Goal: Information Seeking & Learning: Check status

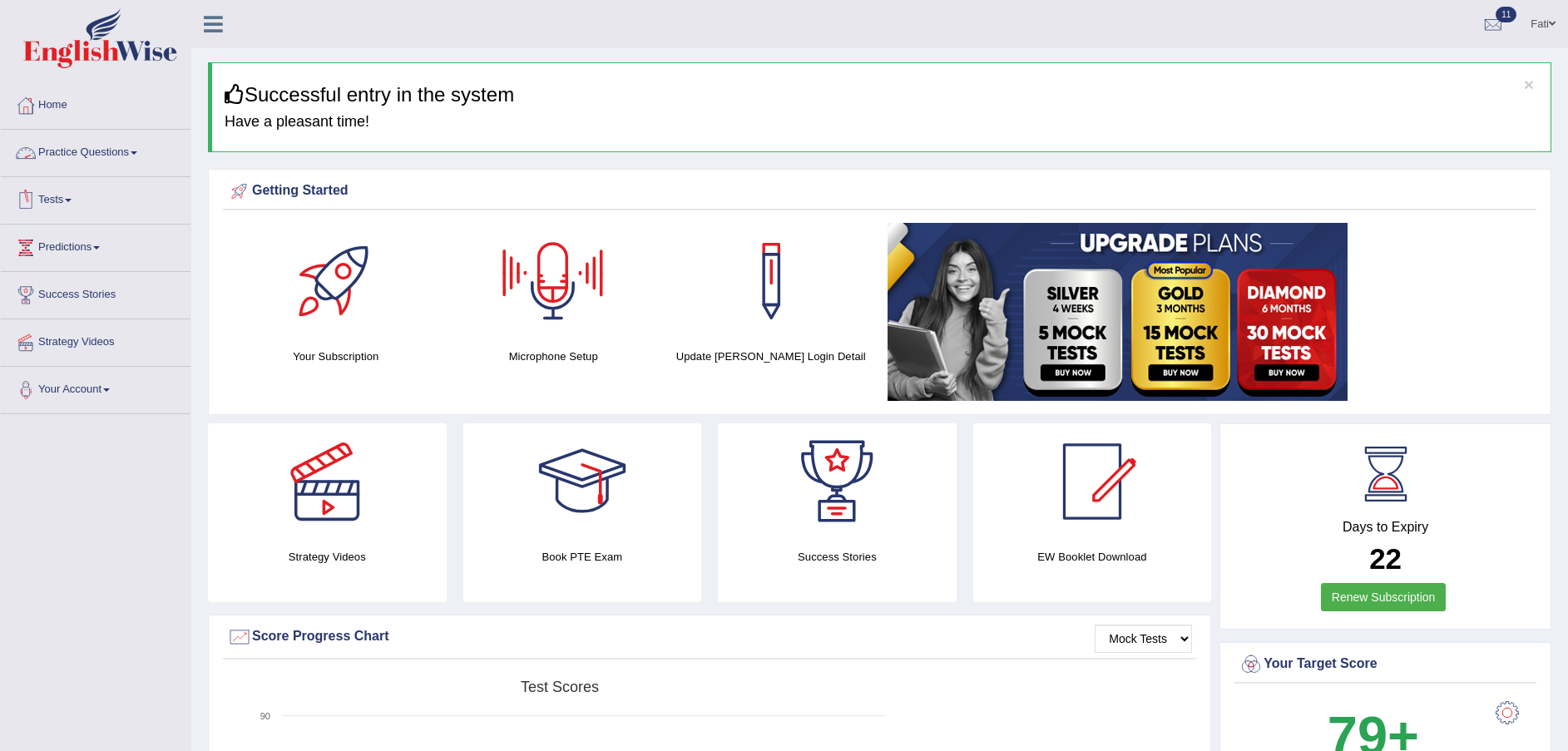
click at [74, 206] on link "Tests" at bounding box center [96, 198] width 189 height 41
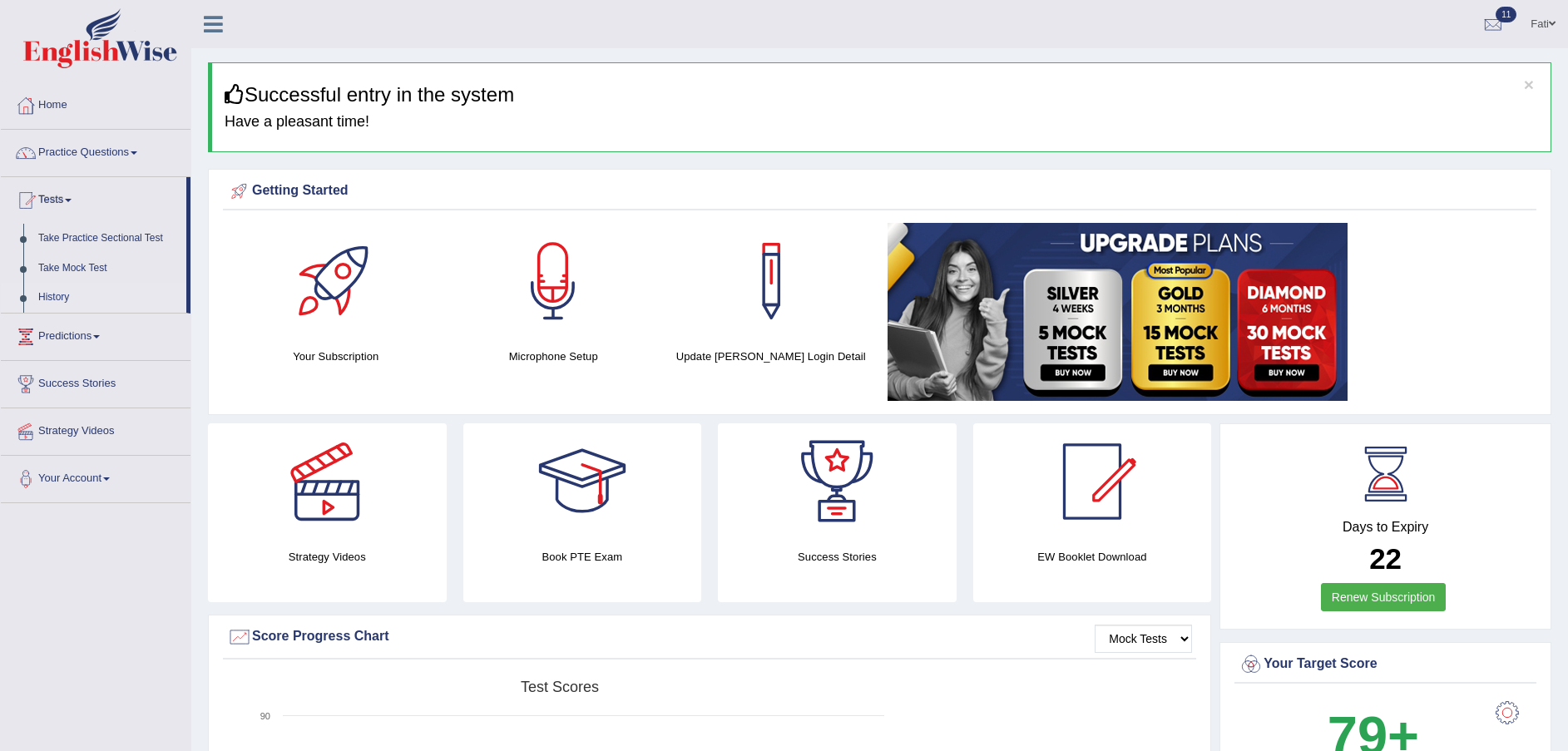
click at [65, 297] on link "History" at bounding box center [108, 297] width 155 height 30
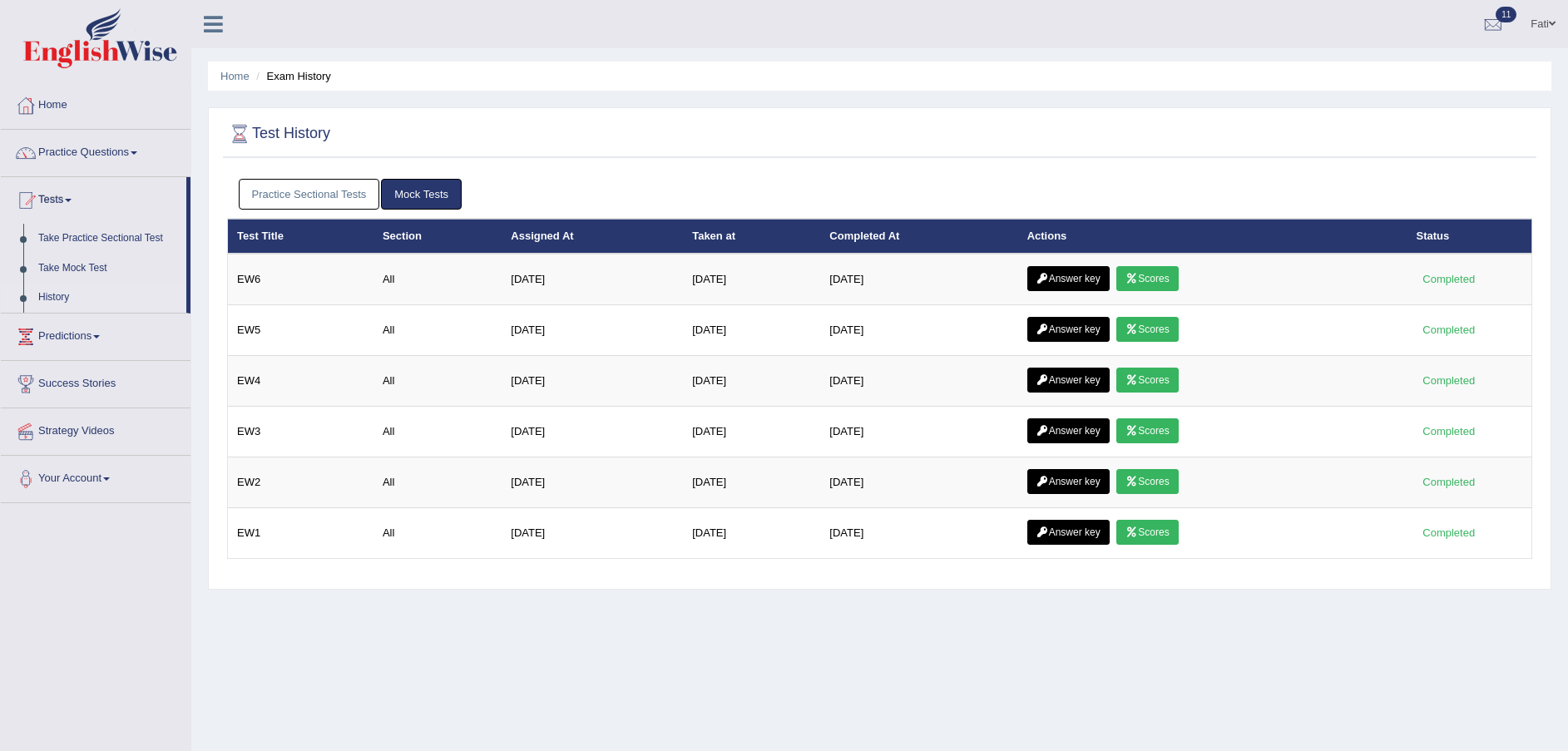
click at [338, 188] on link "Practice Sectional Tests" at bounding box center [310, 193] width 142 height 30
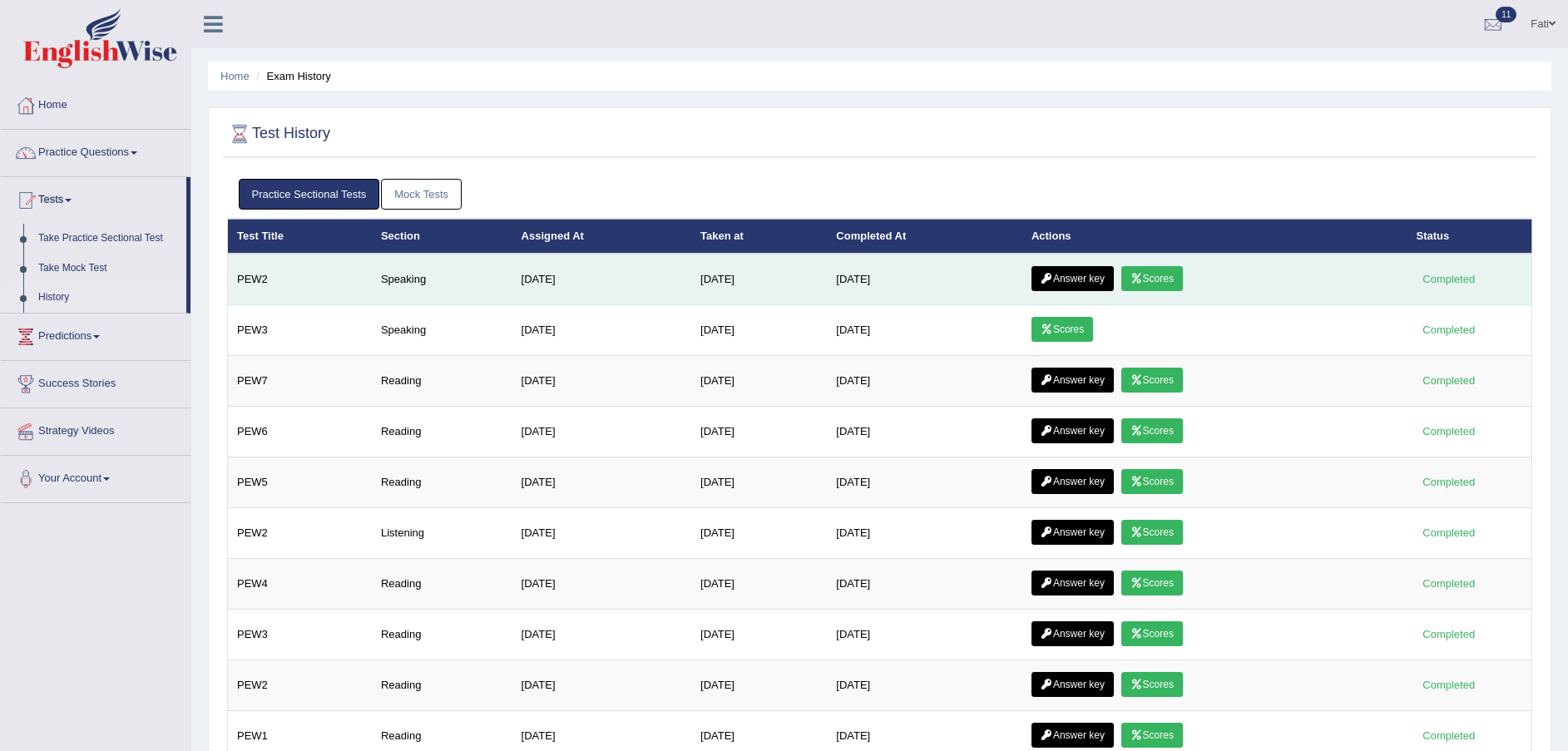
click at [1170, 277] on link "Scores" at bounding box center [1151, 278] width 62 height 25
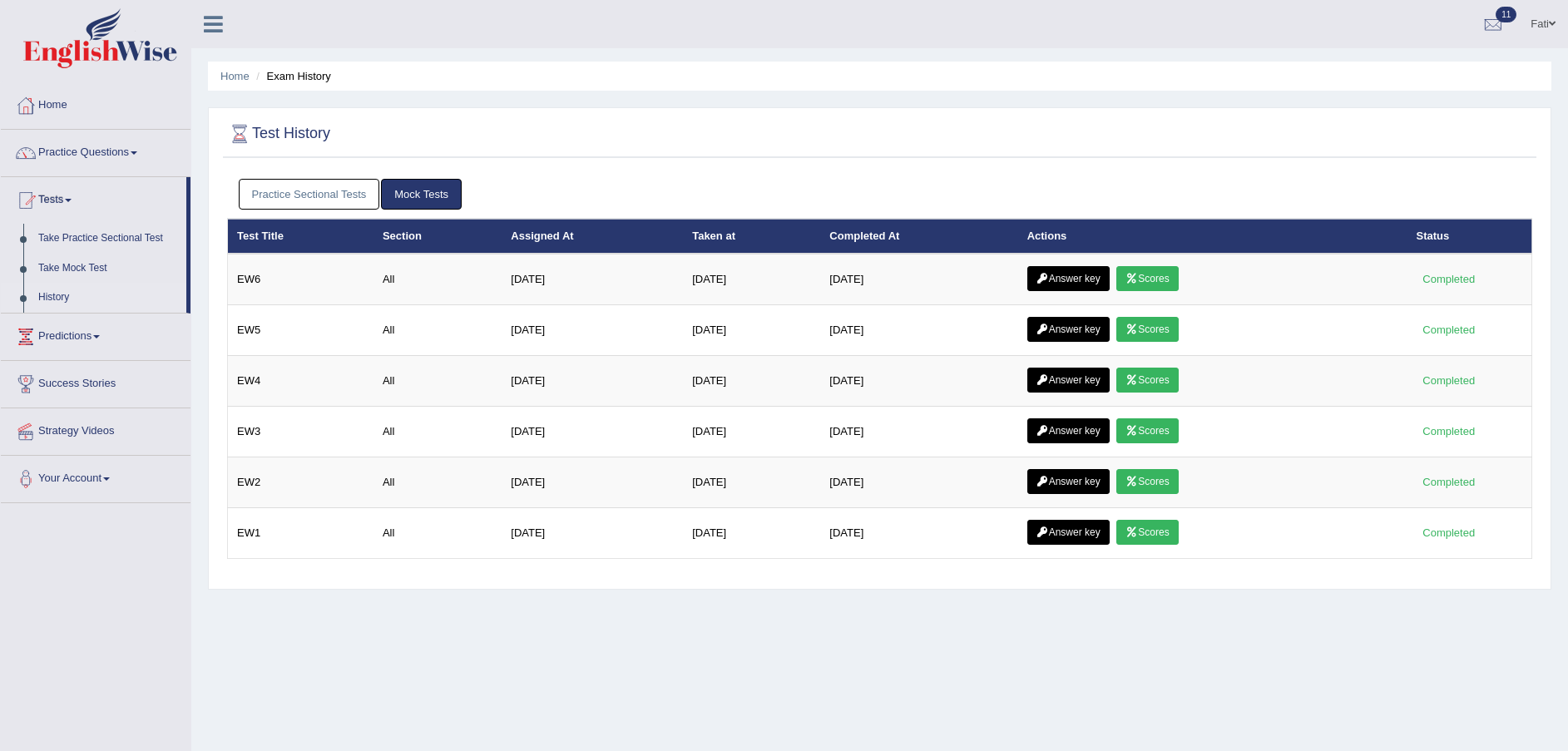
click at [312, 186] on link "Practice Sectional Tests" at bounding box center [310, 193] width 142 height 30
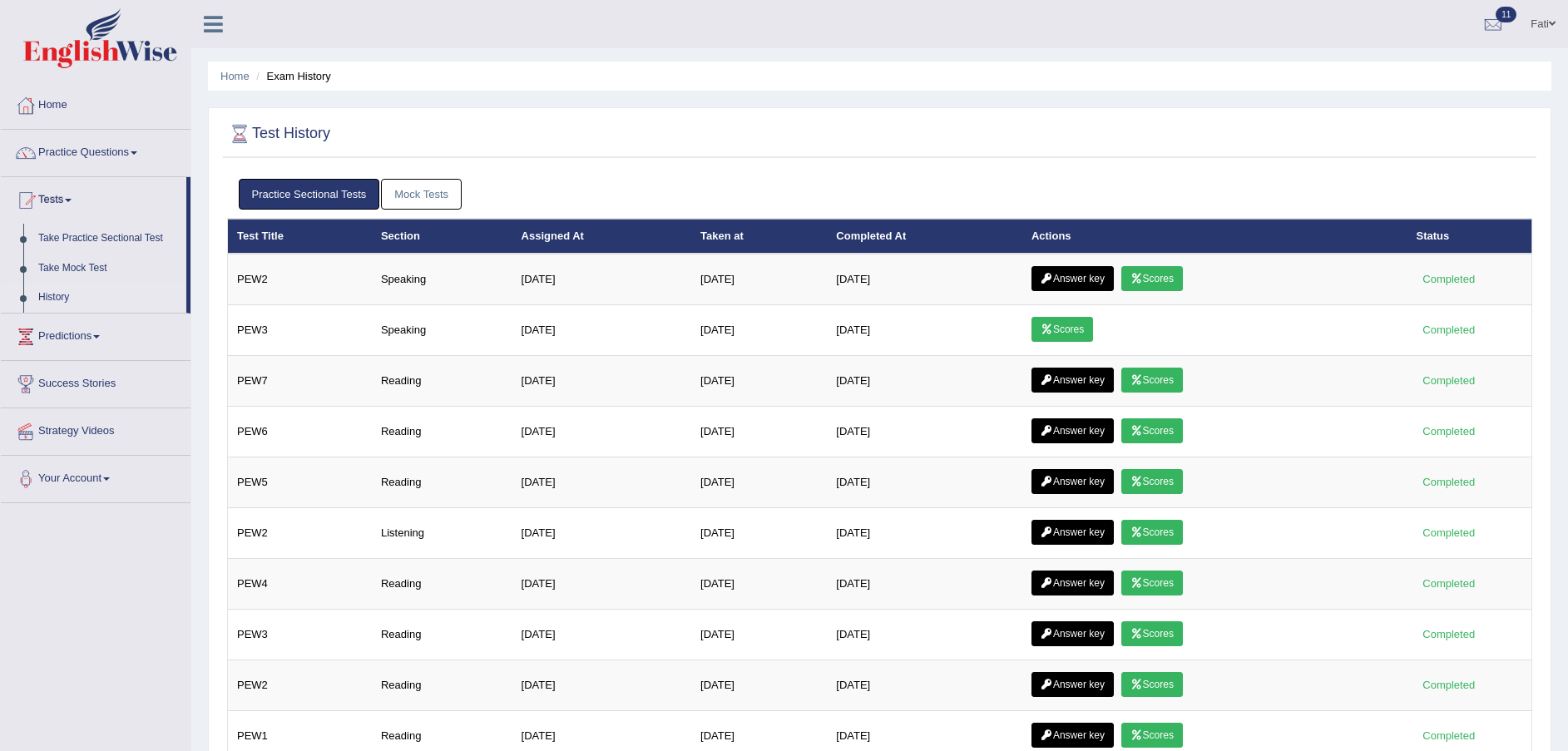
click at [418, 191] on link "Mock Tests" at bounding box center [421, 193] width 81 height 30
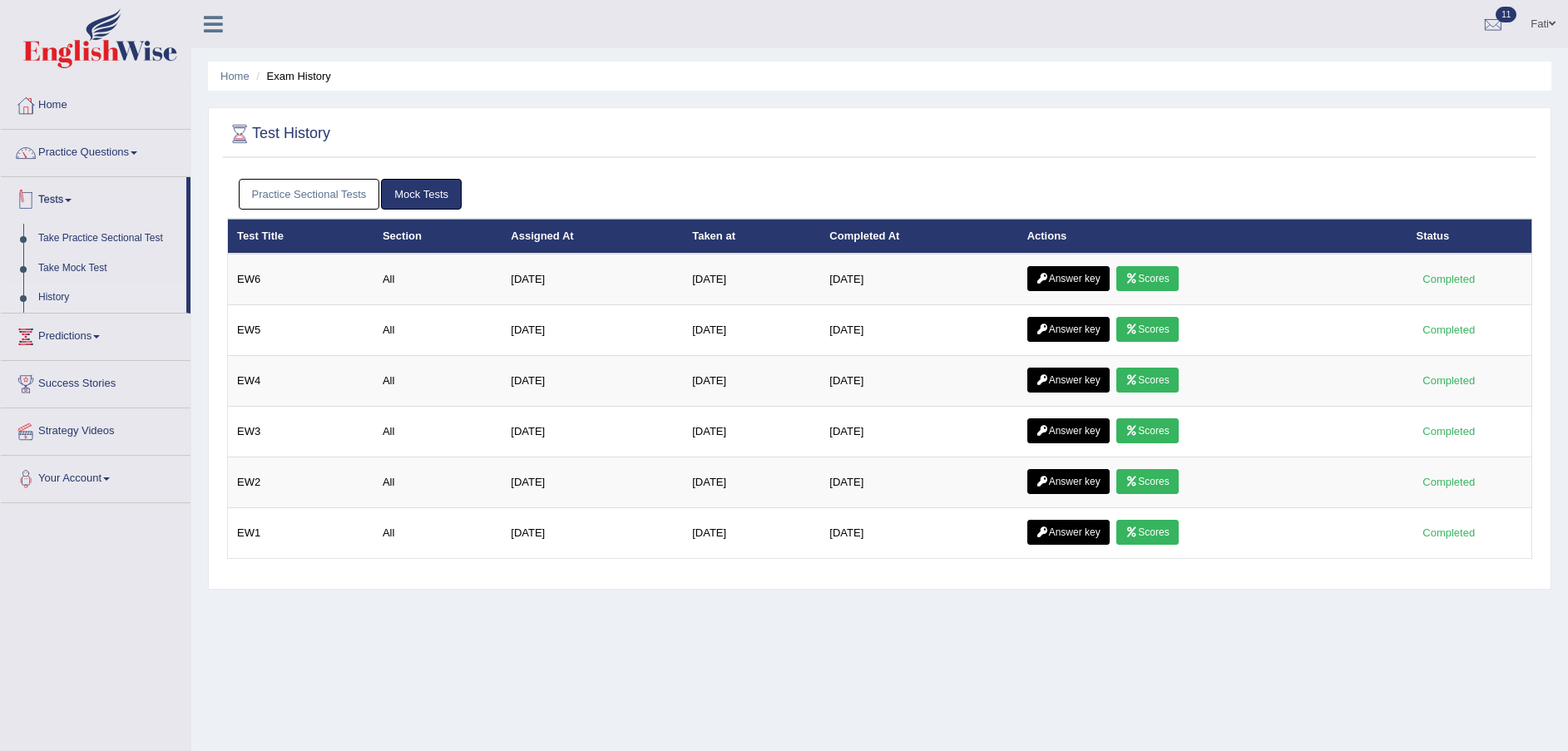
click at [300, 186] on link "Practice Sectional Tests" at bounding box center [310, 193] width 142 height 30
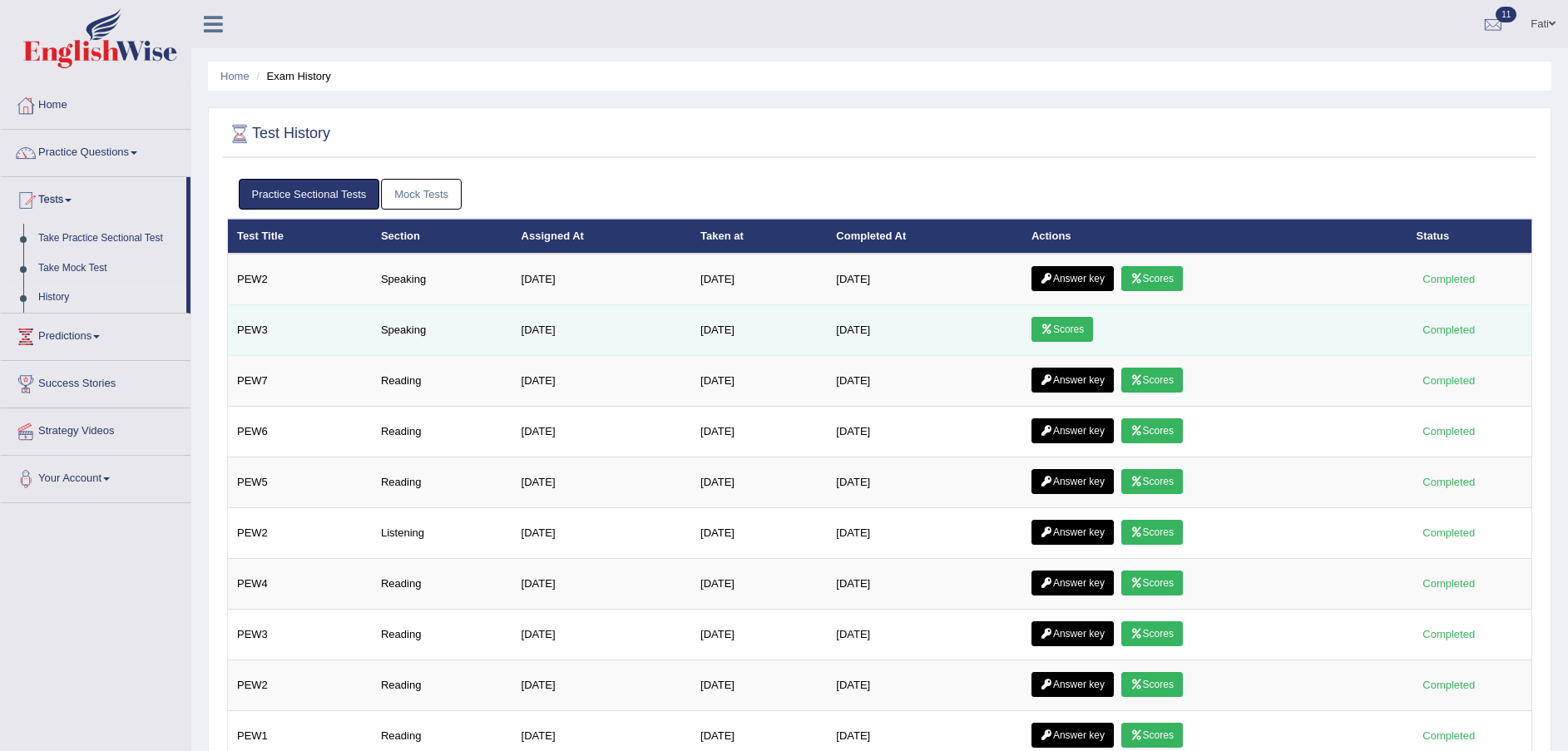
click at [1071, 327] on link "Scores" at bounding box center [1061, 329] width 62 height 25
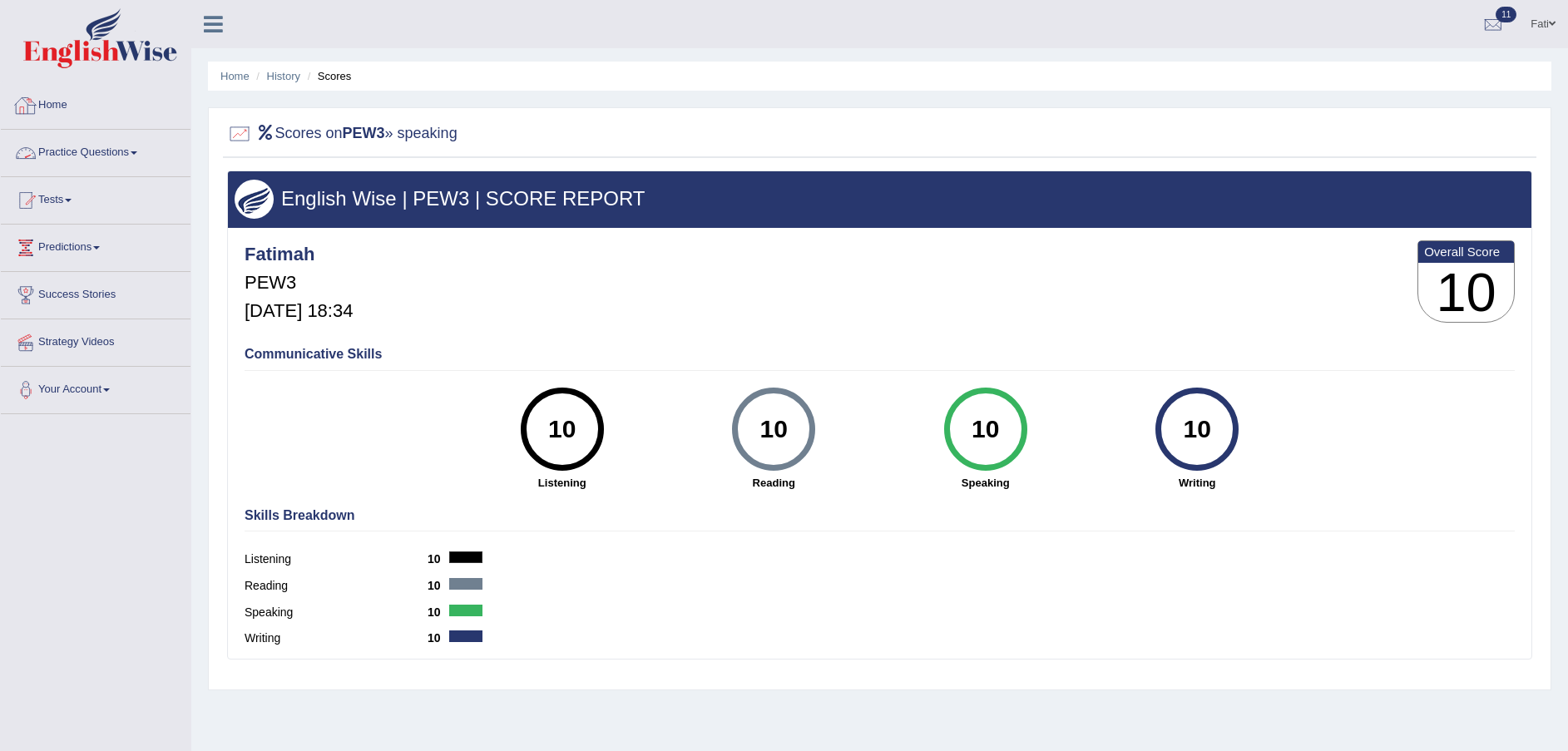
click at [83, 146] on link "Practice Questions" at bounding box center [96, 150] width 189 height 41
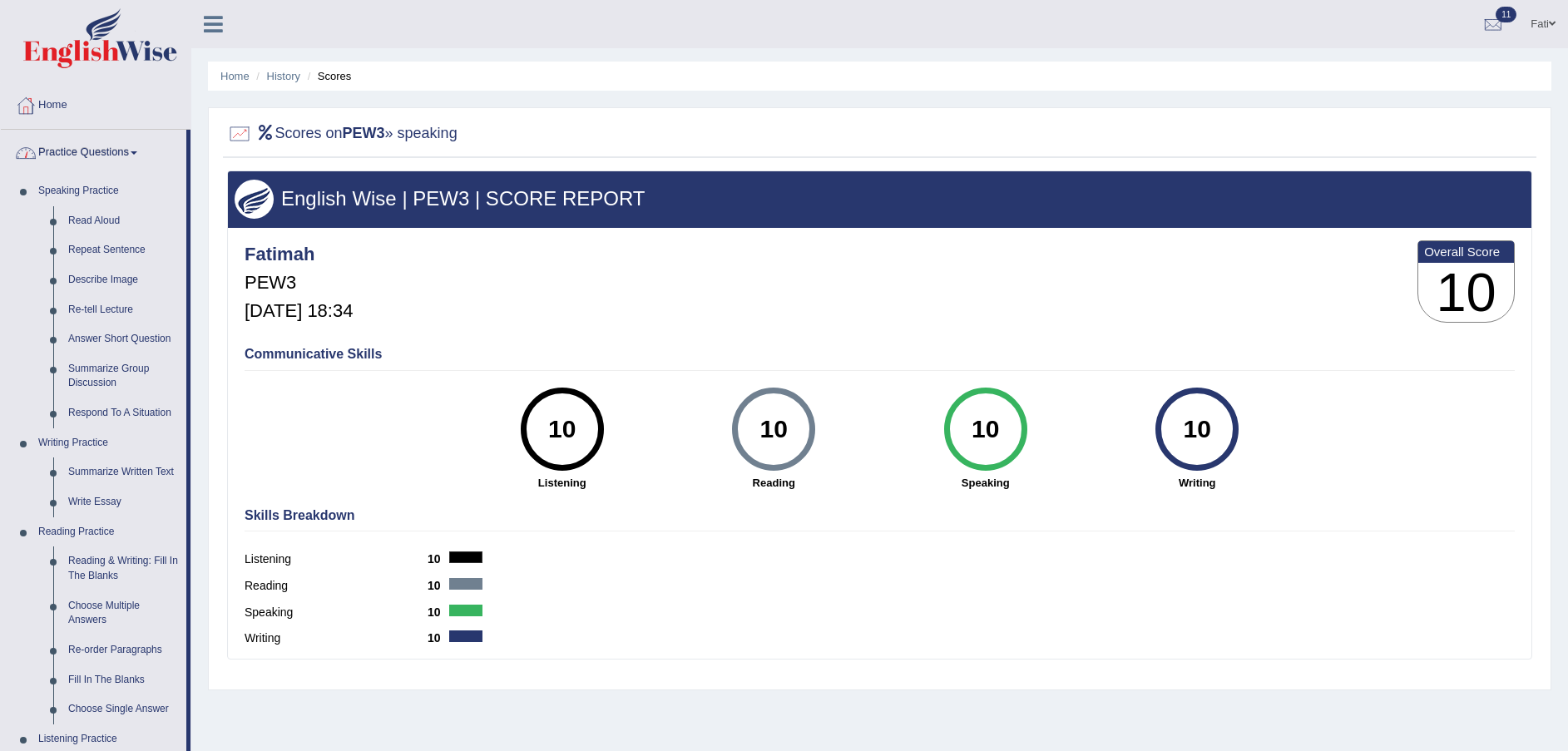
click at [67, 144] on link "Practice Questions" at bounding box center [94, 150] width 186 height 41
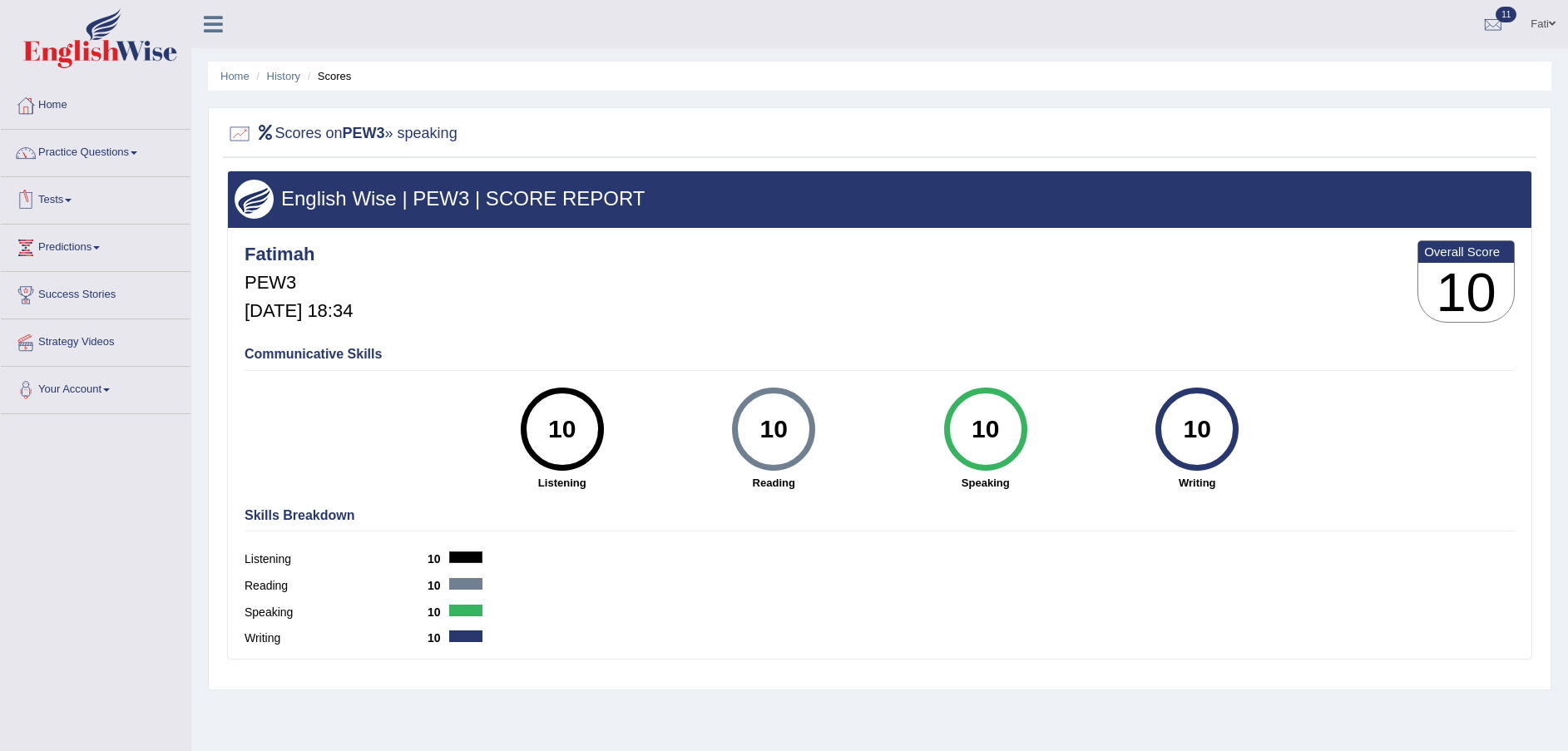
click at [89, 192] on link "Tests" at bounding box center [96, 198] width 189 height 41
click at [71, 293] on link "History" at bounding box center [108, 297] width 155 height 30
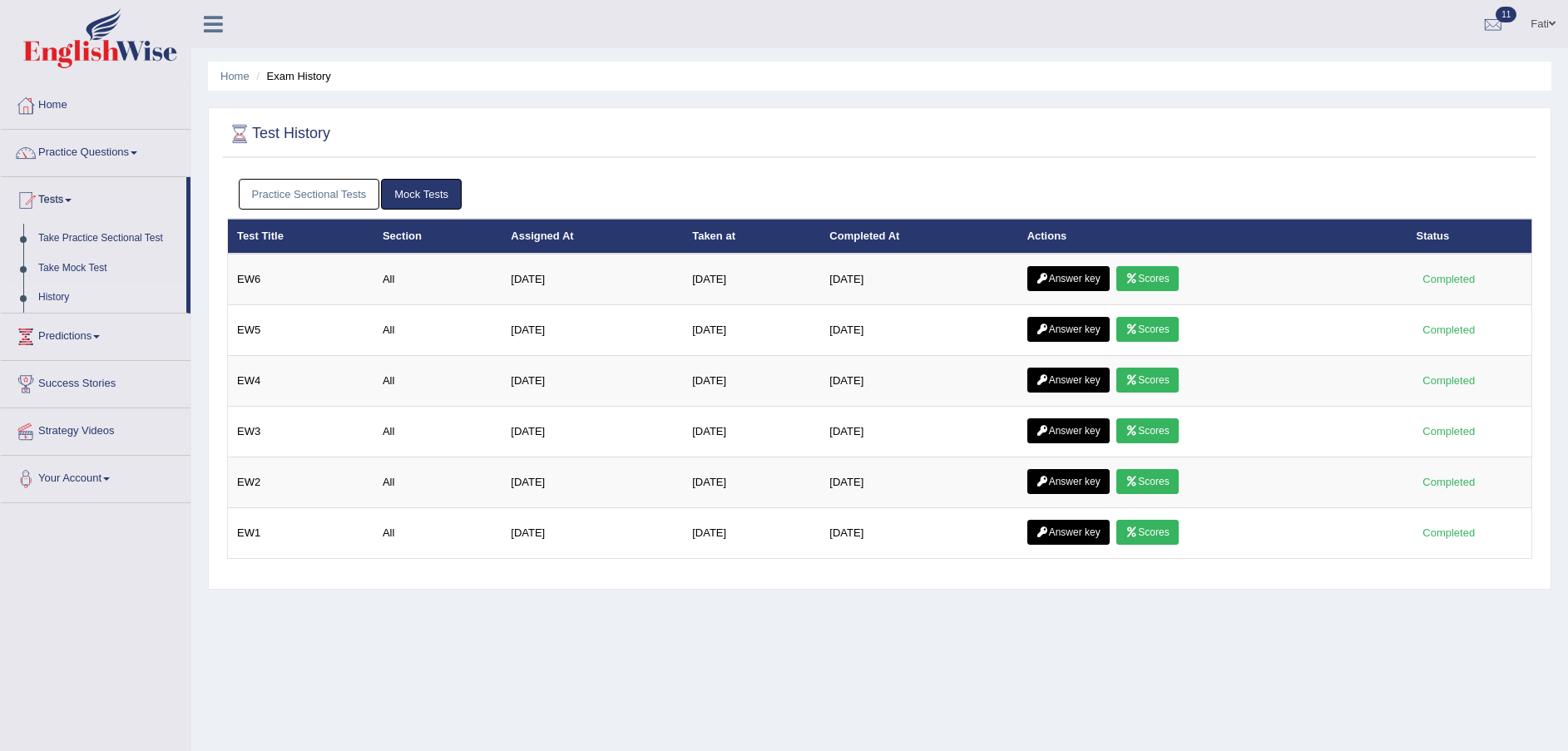
click at [338, 196] on link "Practice Sectional Tests" at bounding box center [310, 193] width 142 height 30
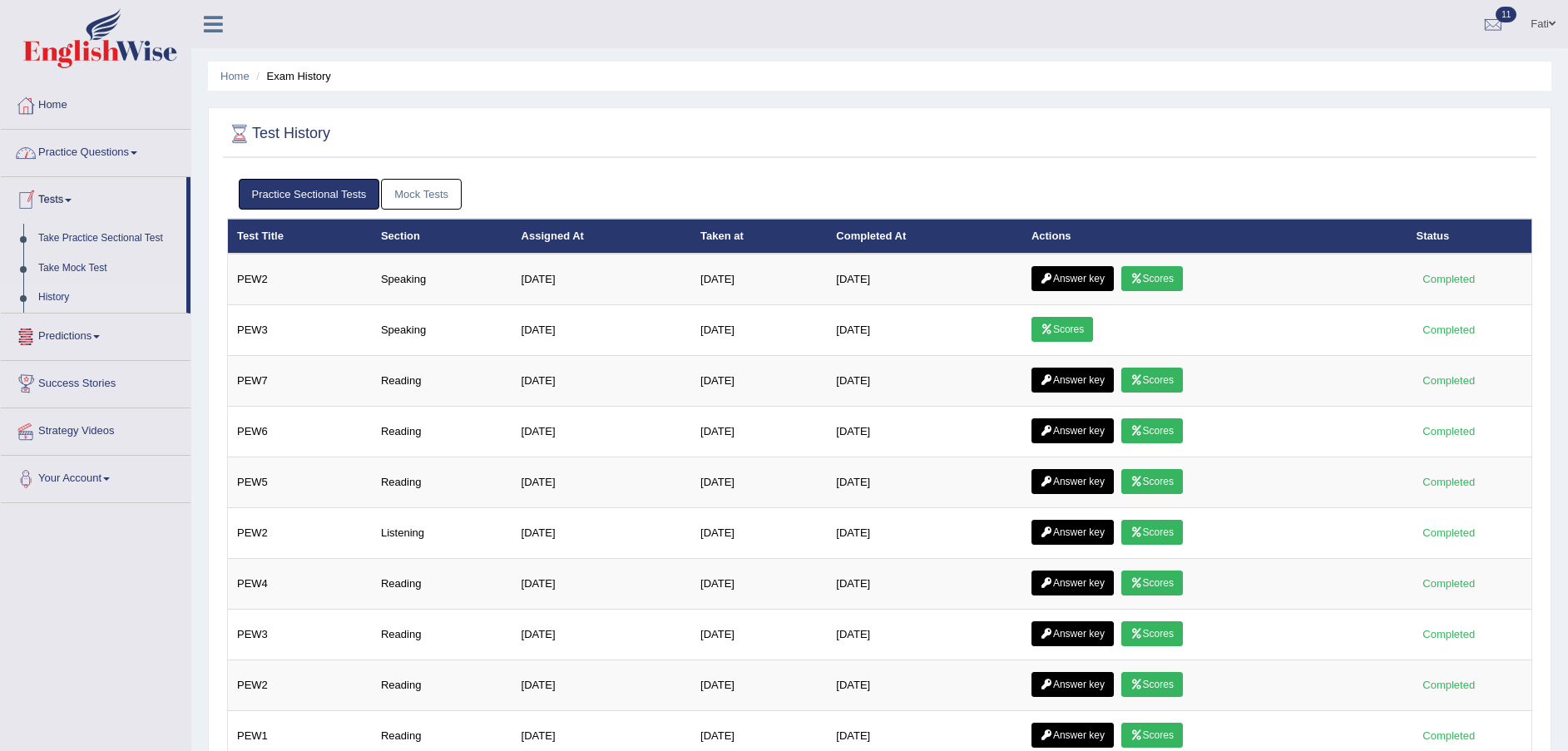
click at [70, 196] on link "Tests" at bounding box center [94, 198] width 186 height 41
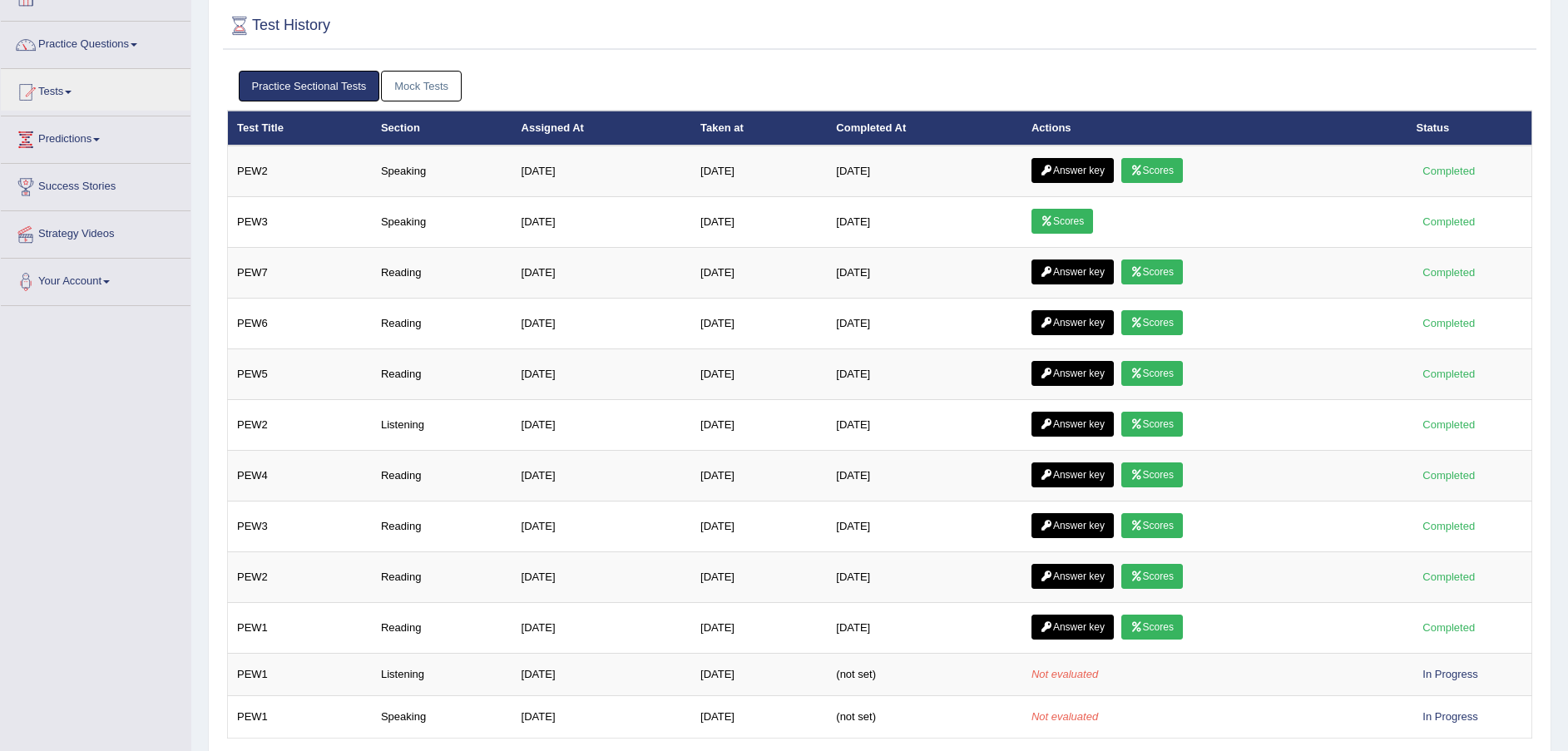
scroll to position [51, 0]
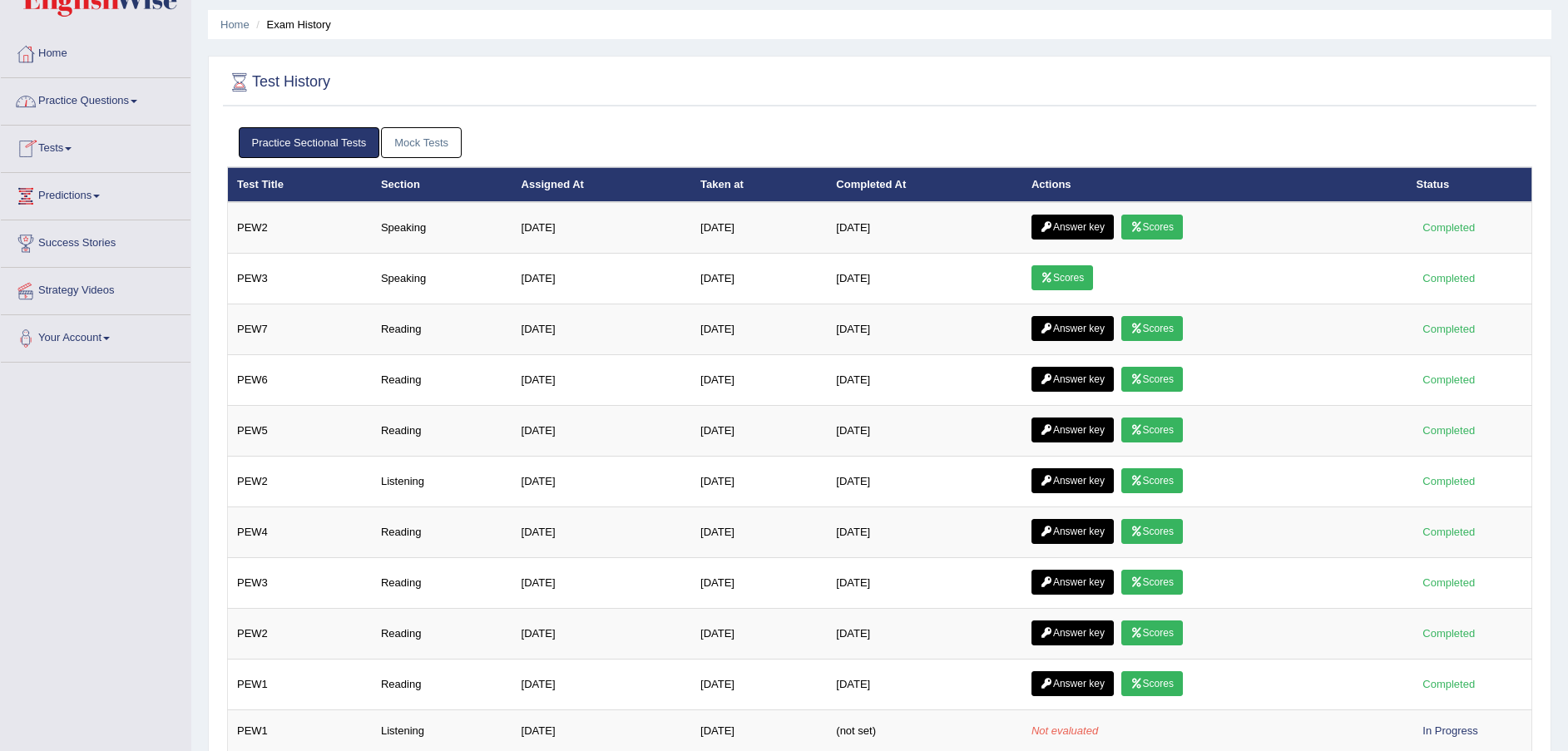
click at [72, 149] on span at bounding box center [68, 149] width 6 height 4
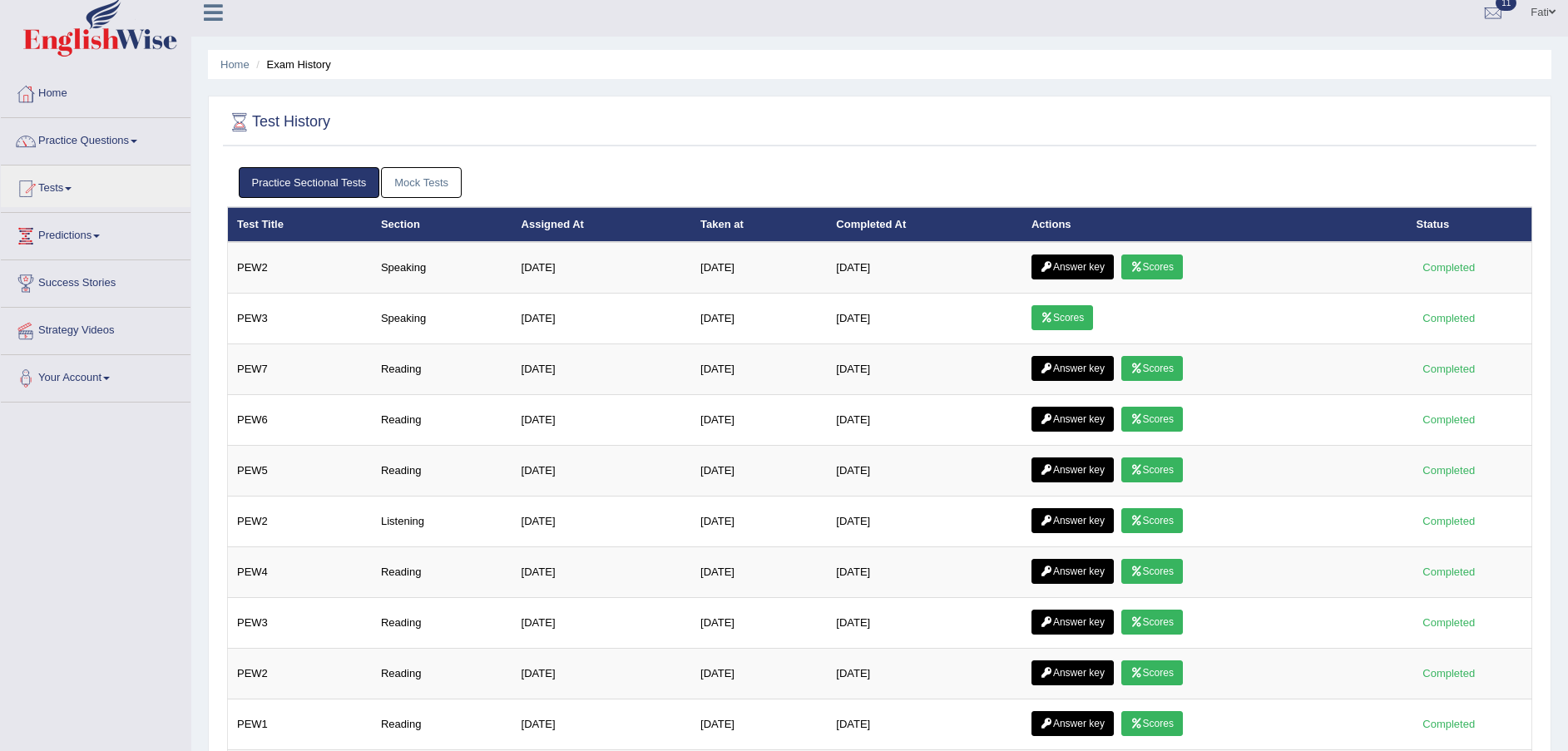
scroll to position [0, 0]
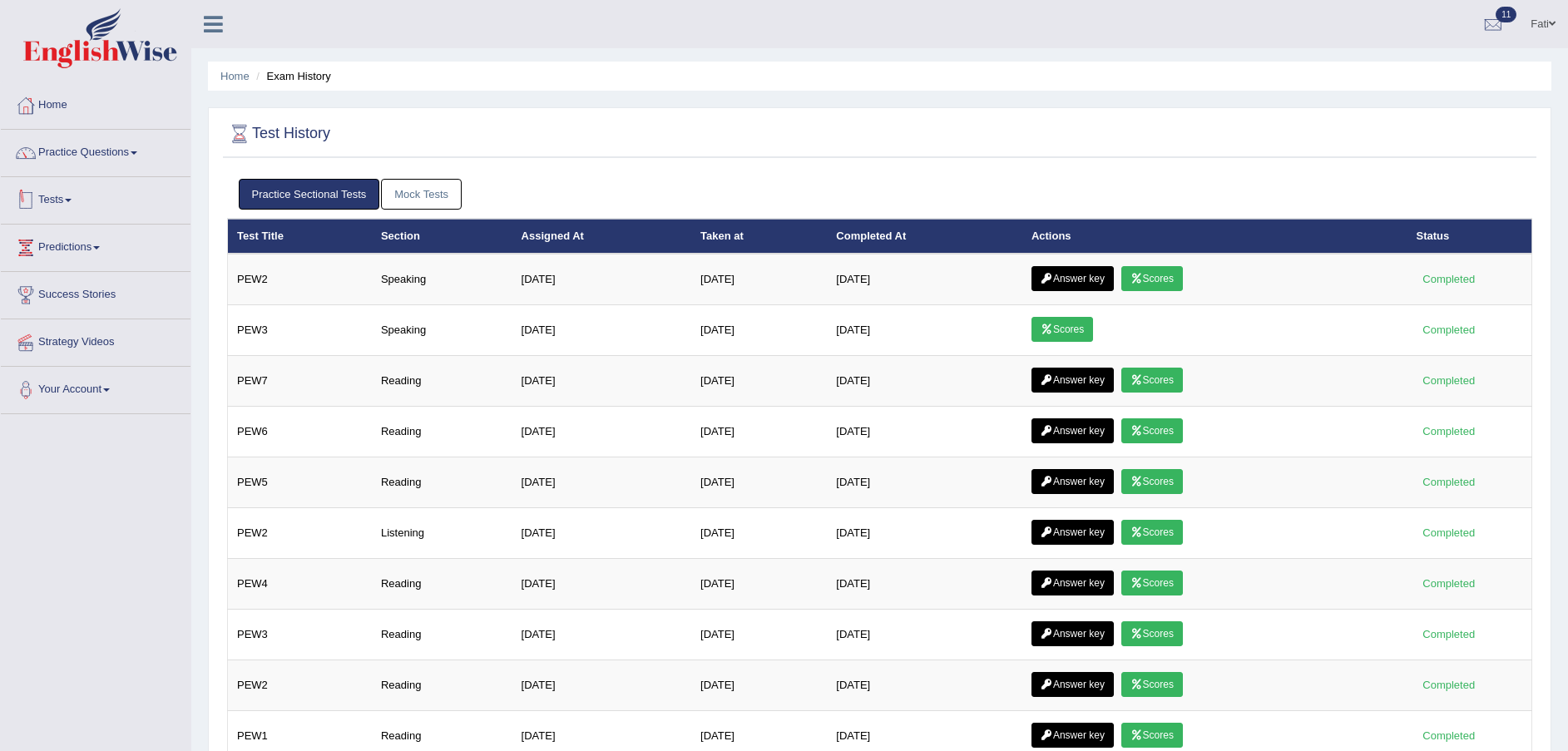
click at [77, 215] on link "Tests" at bounding box center [96, 198] width 189 height 41
click at [89, 207] on link "Tests" at bounding box center [94, 198] width 186 height 41
click at [525, 128] on div at bounding box center [879, 134] width 1305 height 34
click at [419, 181] on link "Mock Tests" at bounding box center [421, 193] width 81 height 30
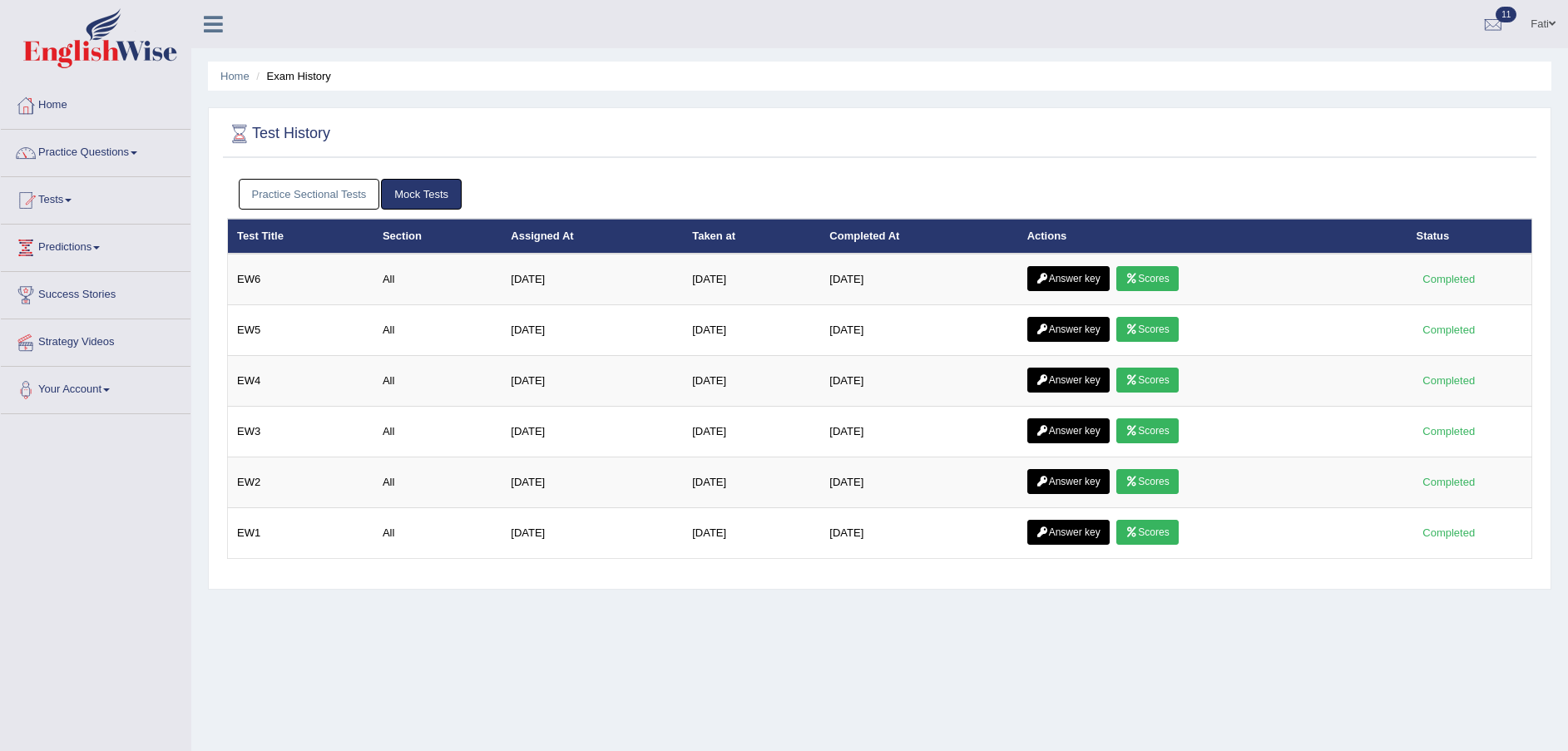
click at [335, 195] on link "Practice Sectional Tests" at bounding box center [310, 193] width 142 height 30
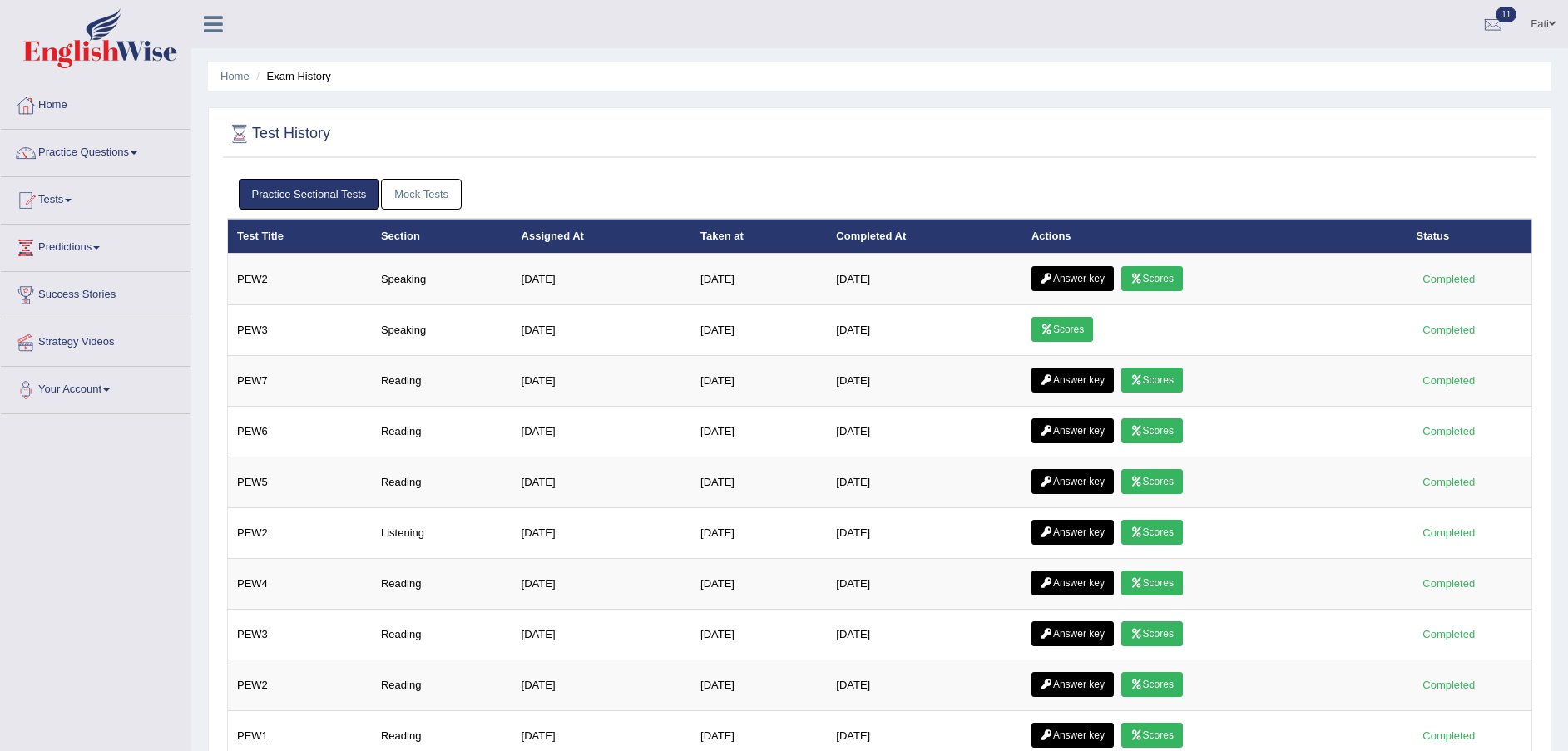
click at [423, 187] on link "Mock Tests" at bounding box center [421, 193] width 81 height 30
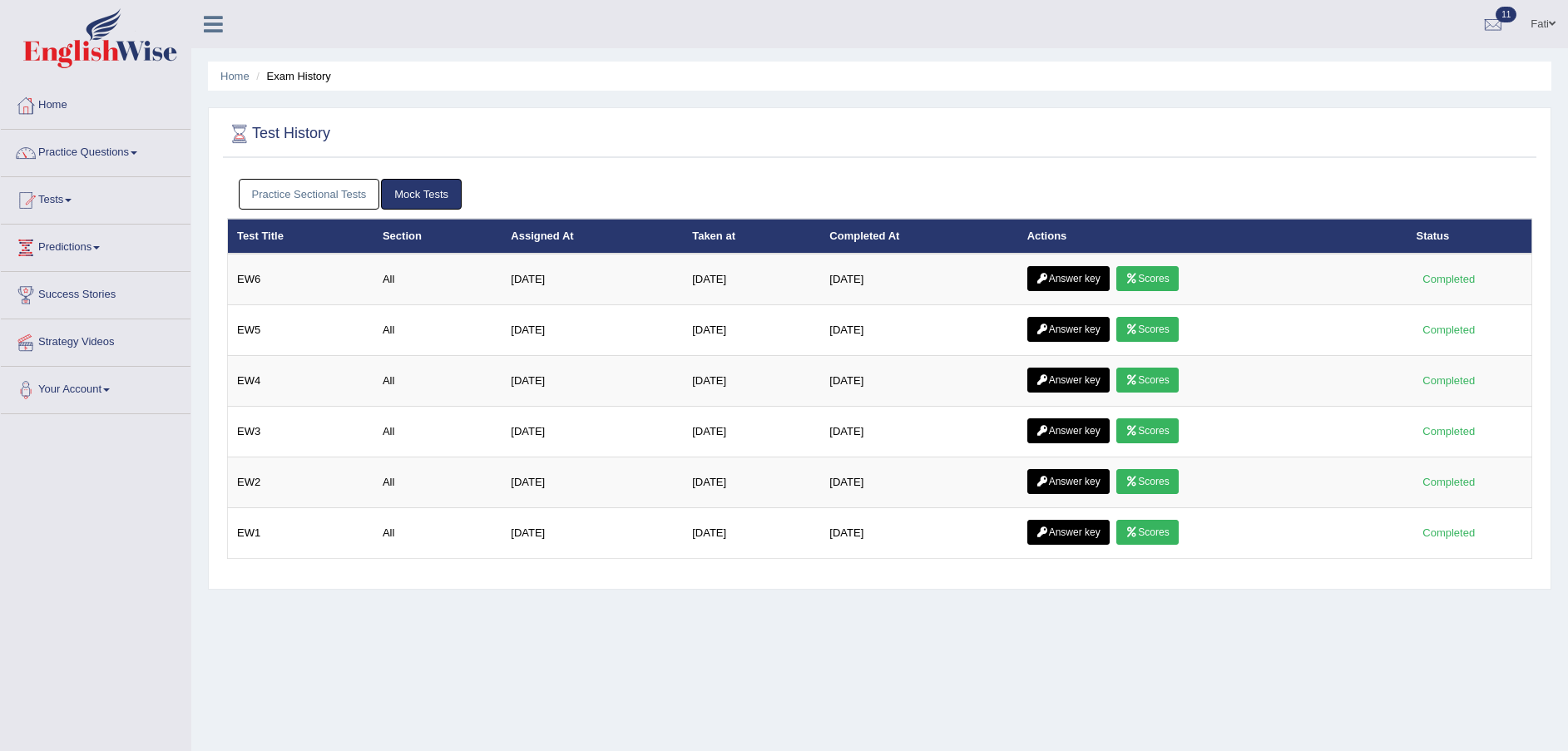
click at [326, 188] on link "Practice Sectional Tests" at bounding box center [310, 193] width 142 height 30
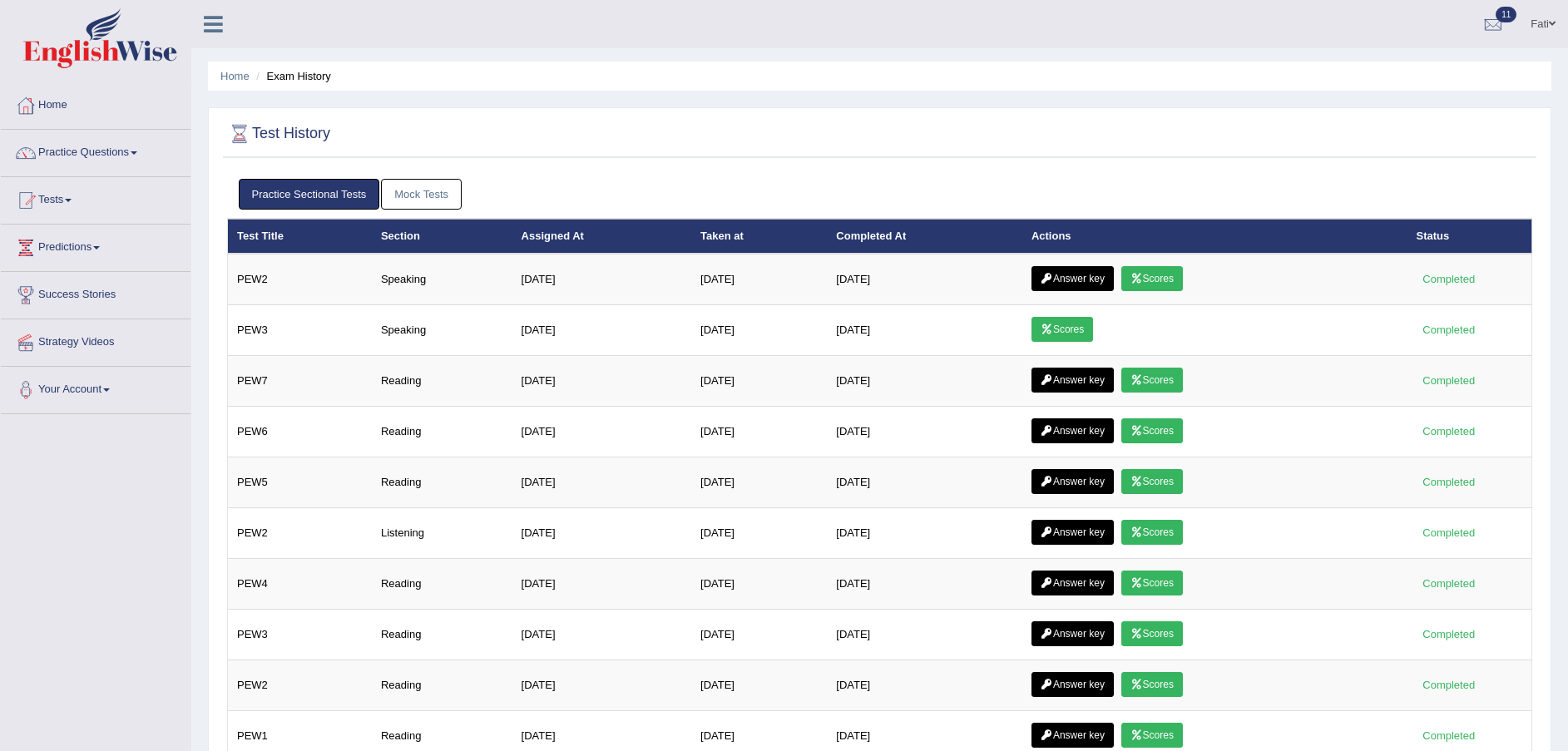
click at [65, 197] on link "Tests" at bounding box center [96, 198] width 189 height 41
click at [69, 197] on link "Tests" at bounding box center [94, 198] width 186 height 41
click at [70, 197] on link "Tests" at bounding box center [94, 198] width 186 height 41
click at [77, 194] on link "Tests" at bounding box center [96, 198] width 189 height 41
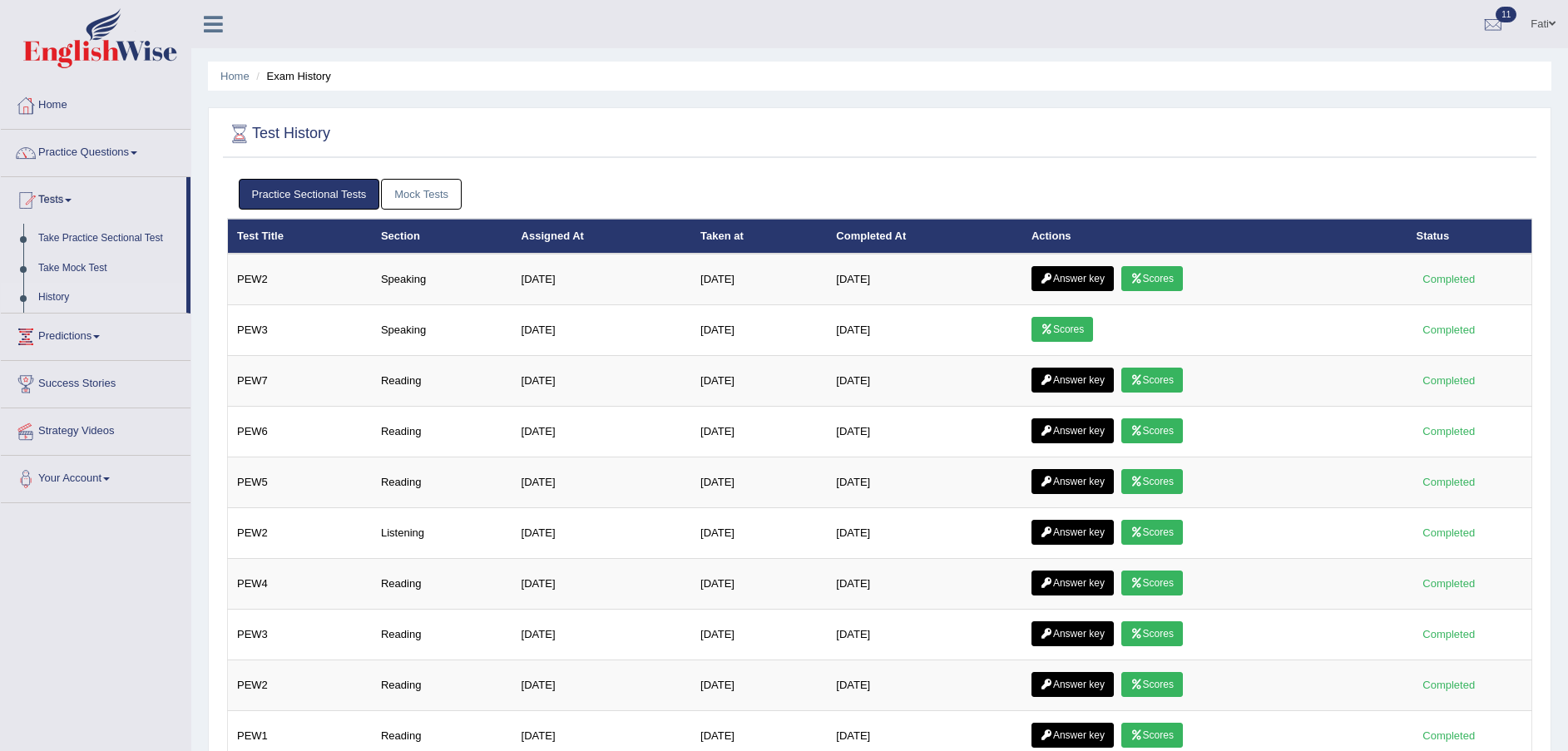
click at [67, 298] on link "History" at bounding box center [108, 297] width 155 height 30
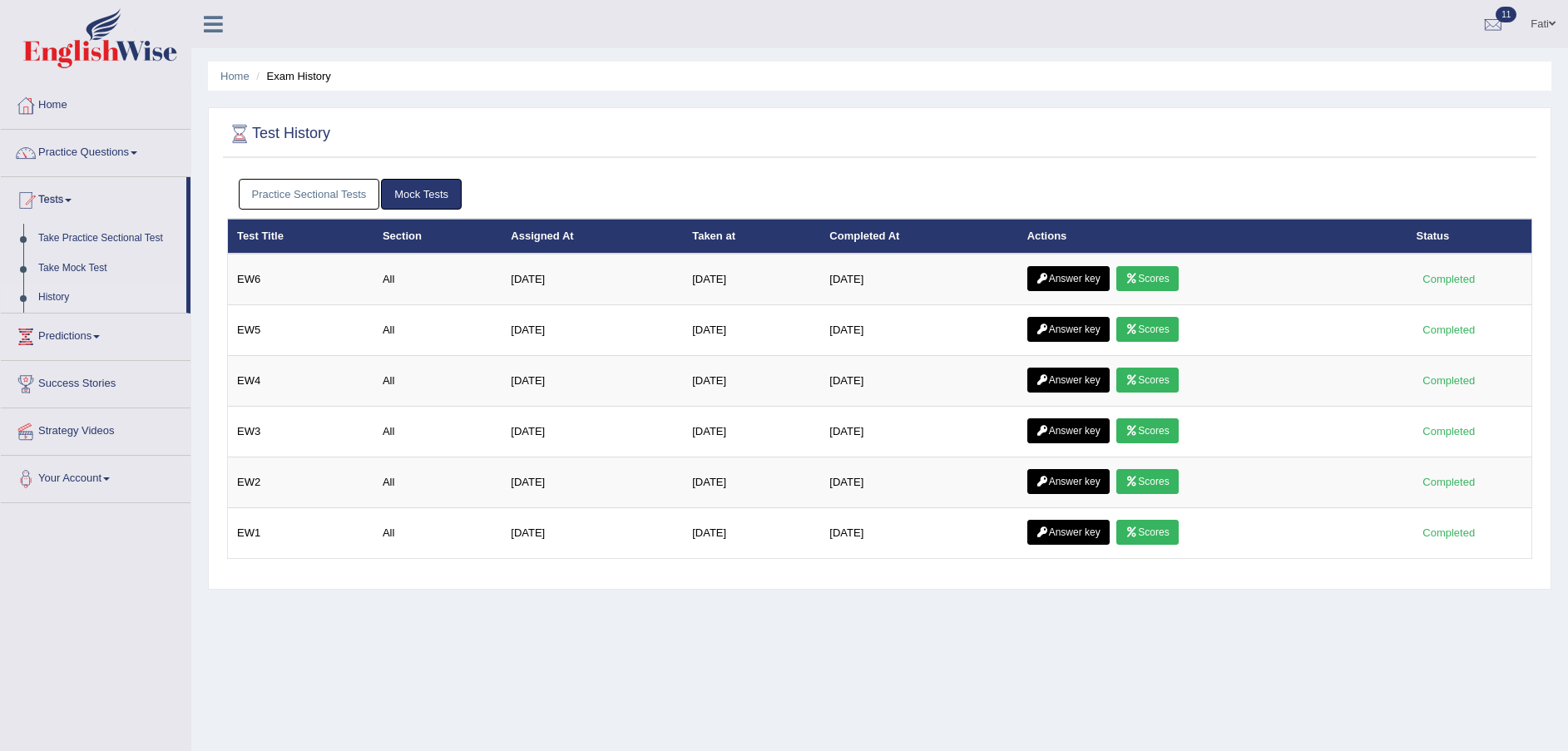
click at [435, 129] on div at bounding box center [879, 134] width 1305 height 34
click at [79, 194] on link "Tests" at bounding box center [94, 198] width 186 height 41
click at [79, 194] on link "Tests" at bounding box center [96, 198] width 189 height 41
click at [79, 194] on link "Tests" at bounding box center [94, 198] width 186 height 41
click at [83, 160] on link "Practice Questions" at bounding box center [96, 150] width 189 height 41
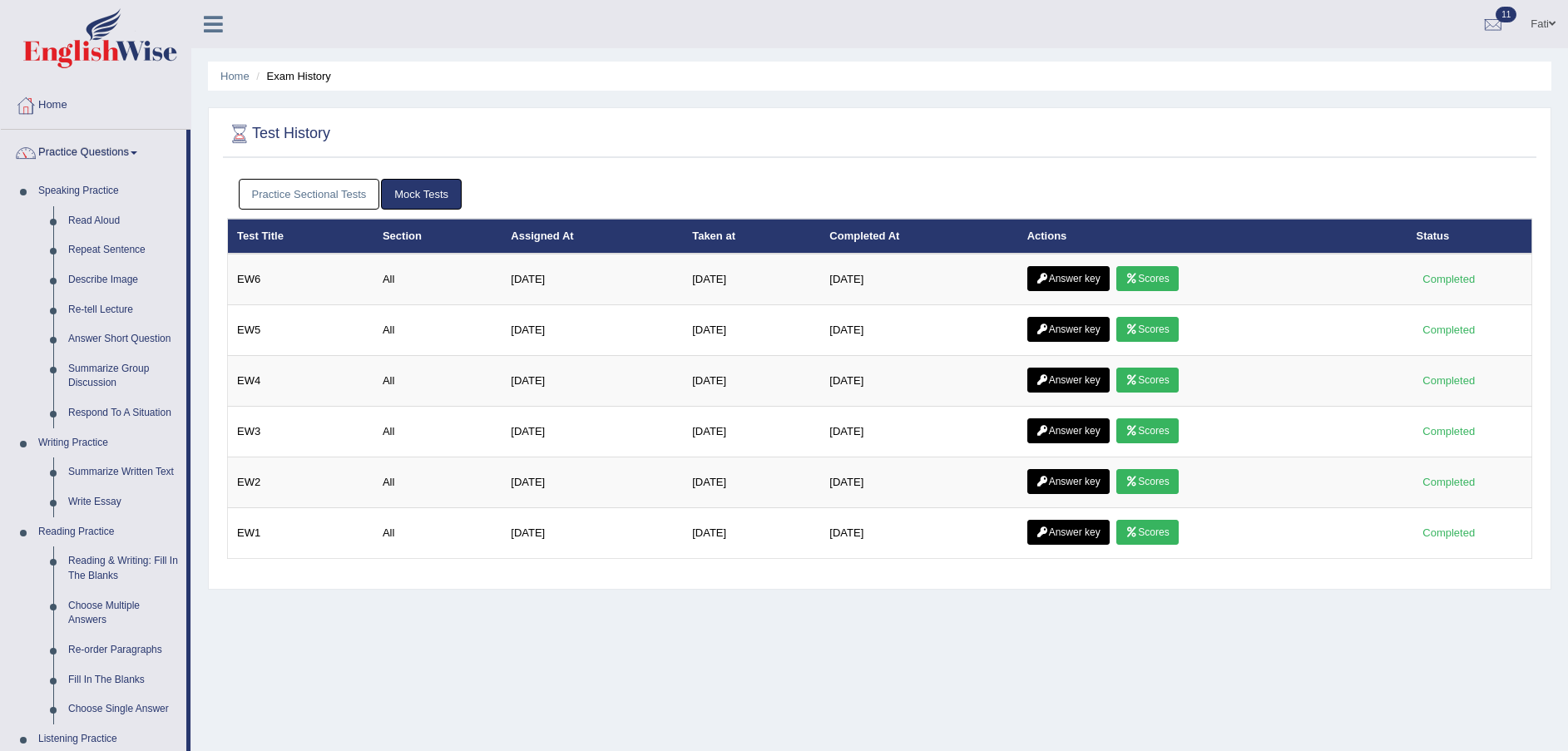
click at [83, 160] on link "Practice Questions" at bounding box center [94, 150] width 186 height 41
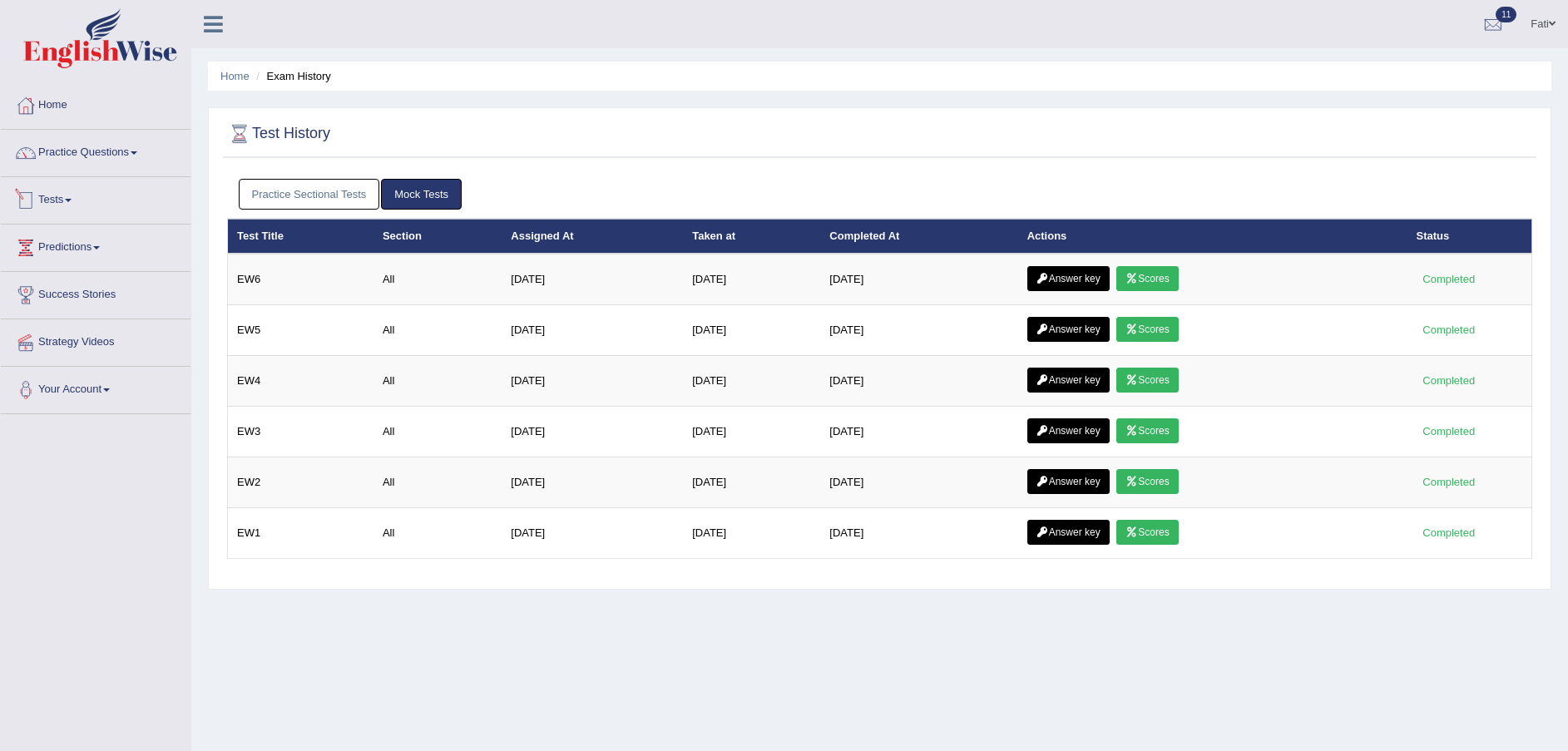
click at [76, 190] on link "Tests" at bounding box center [96, 198] width 189 height 41
click at [61, 187] on link "Tests" at bounding box center [94, 198] width 186 height 41
click at [111, 147] on link "Practice Questions" at bounding box center [96, 150] width 189 height 41
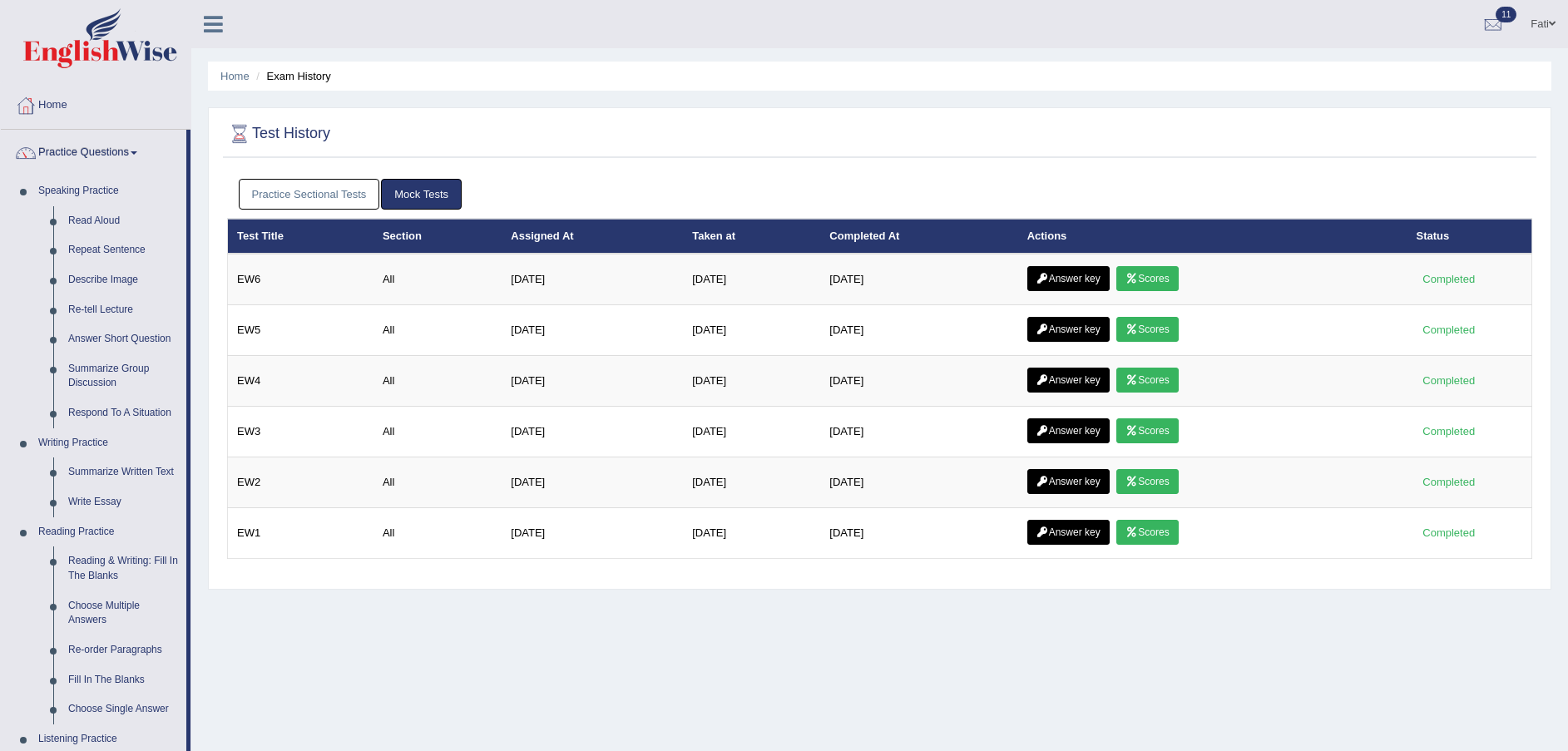
click at [126, 136] on link "Practice Questions" at bounding box center [94, 150] width 186 height 41
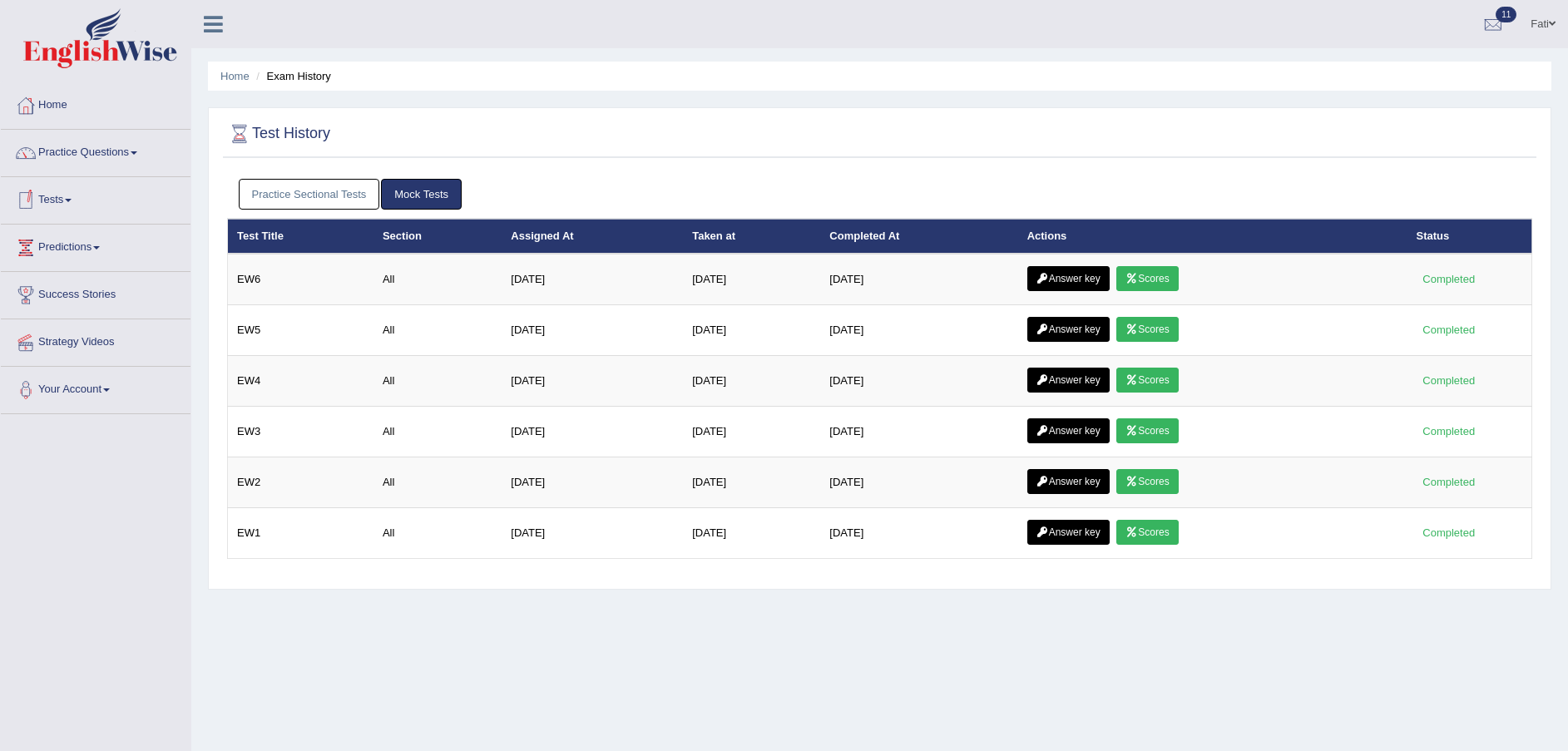
click at [61, 210] on link "Tests" at bounding box center [96, 198] width 189 height 41
click at [98, 237] on link "Take Practice Sectional Test" at bounding box center [108, 238] width 155 height 30
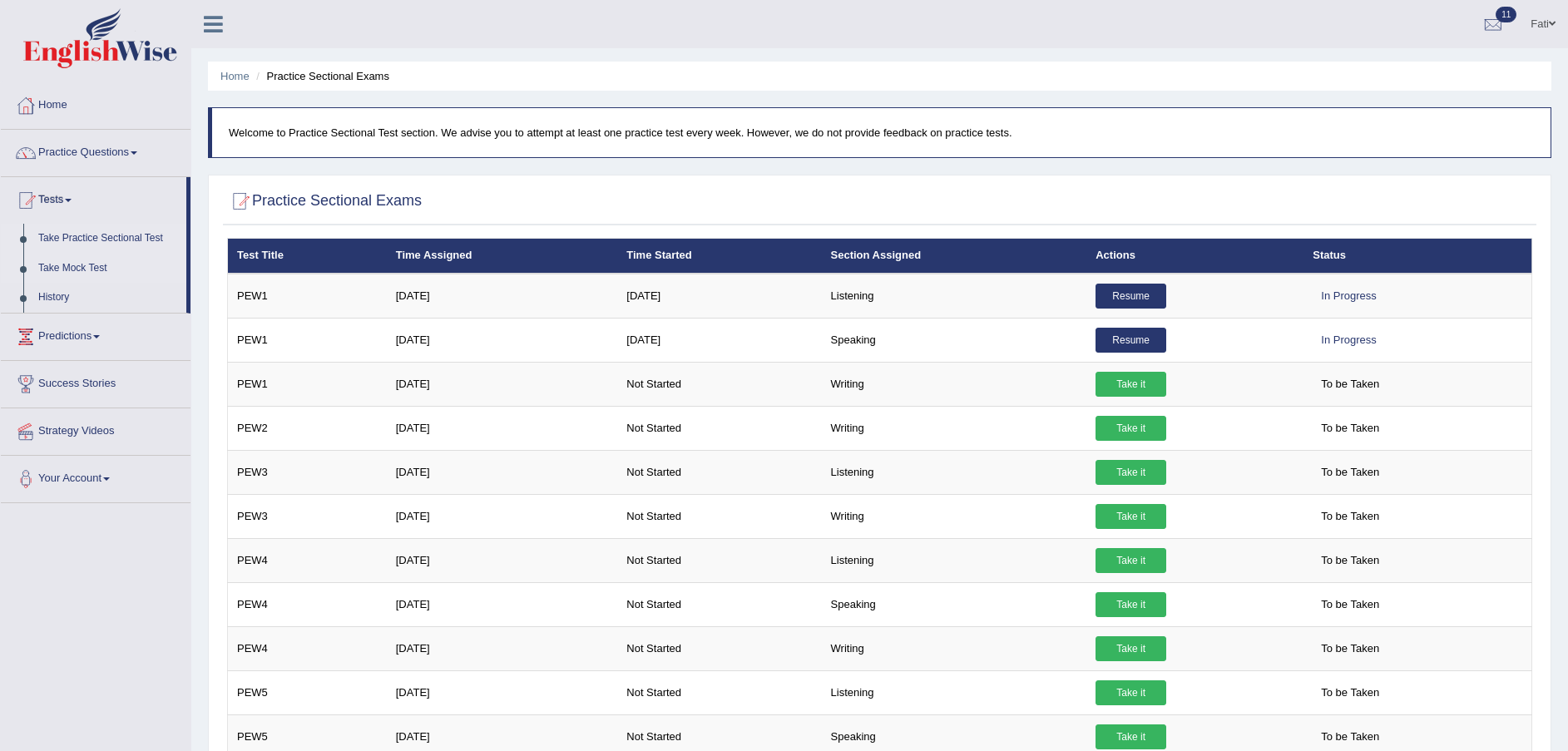
click at [96, 267] on link "Take Mock Test" at bounding box center [108, 268] width 155 height 30
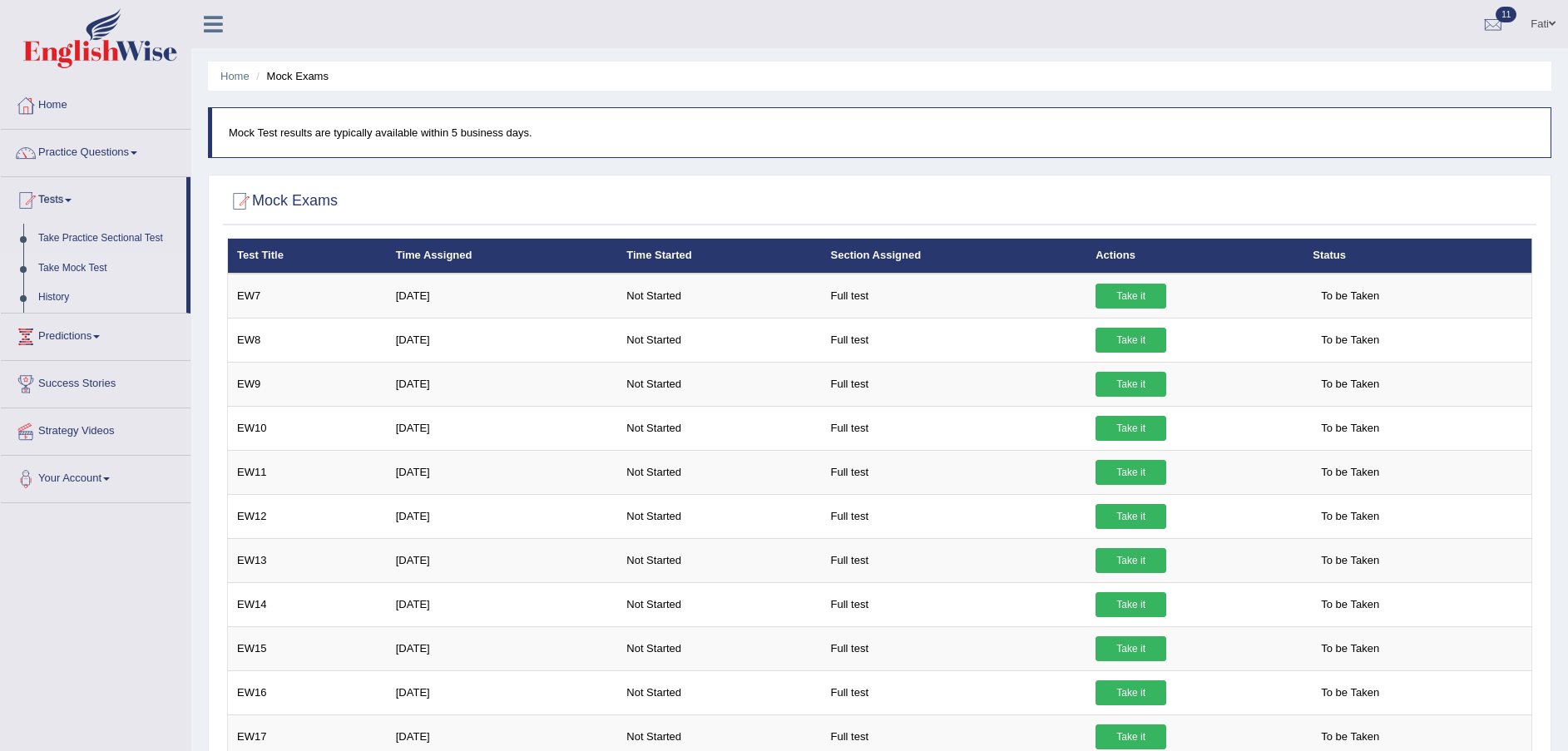
click at [72, 292] on link "History" at bounding box center [108, 297] width 155 height 30
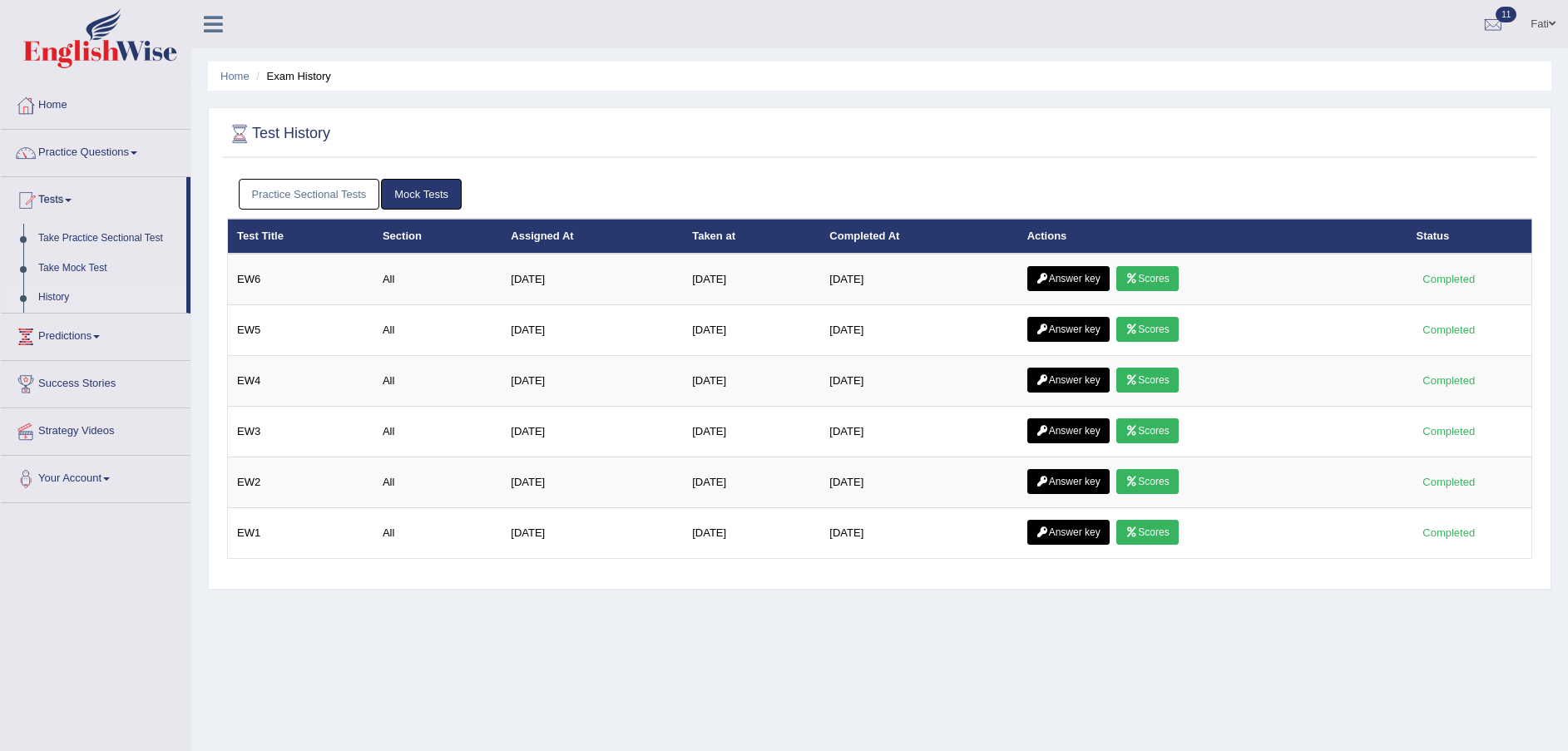
click at [299, 184] on link "Practice Sectional Tests" at bounding box center [310, 193] width 142 height 30
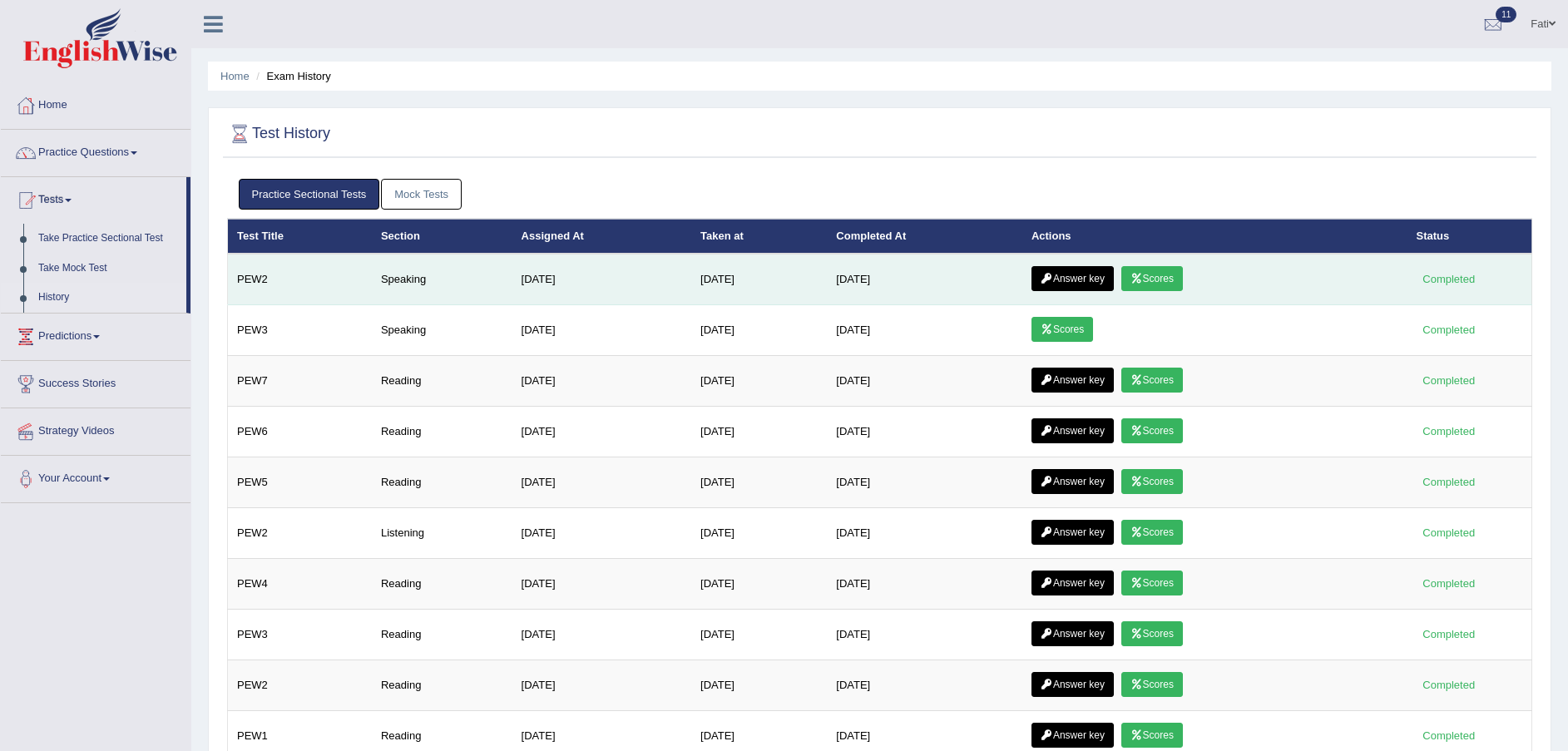
click at [1177, 280] on link "Scores" at bounding box center [1151, 278] width 62 height 25
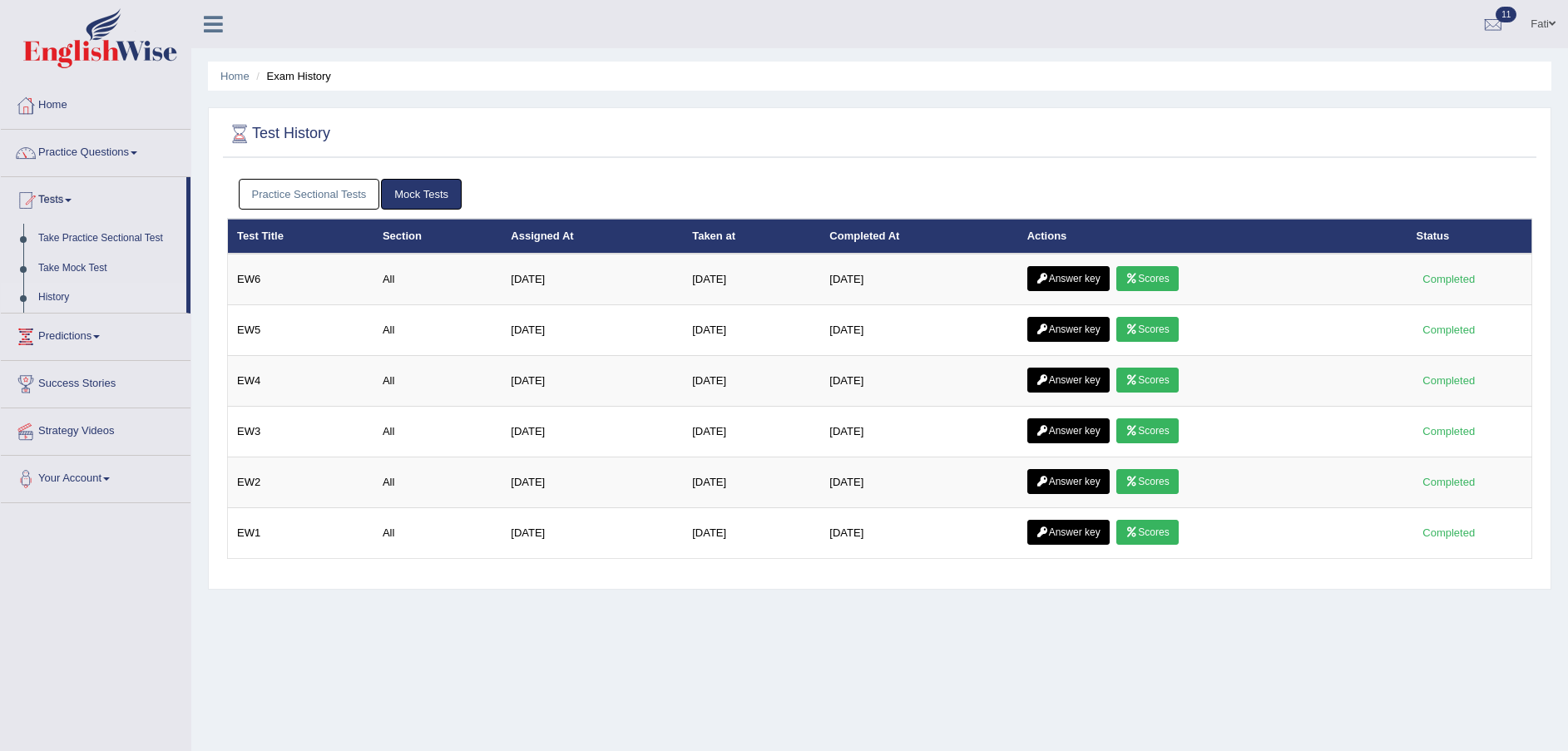
click at [358, 189] on link "Practice Sectional Tests" at bounding box center [310, 193] width 142 height 30
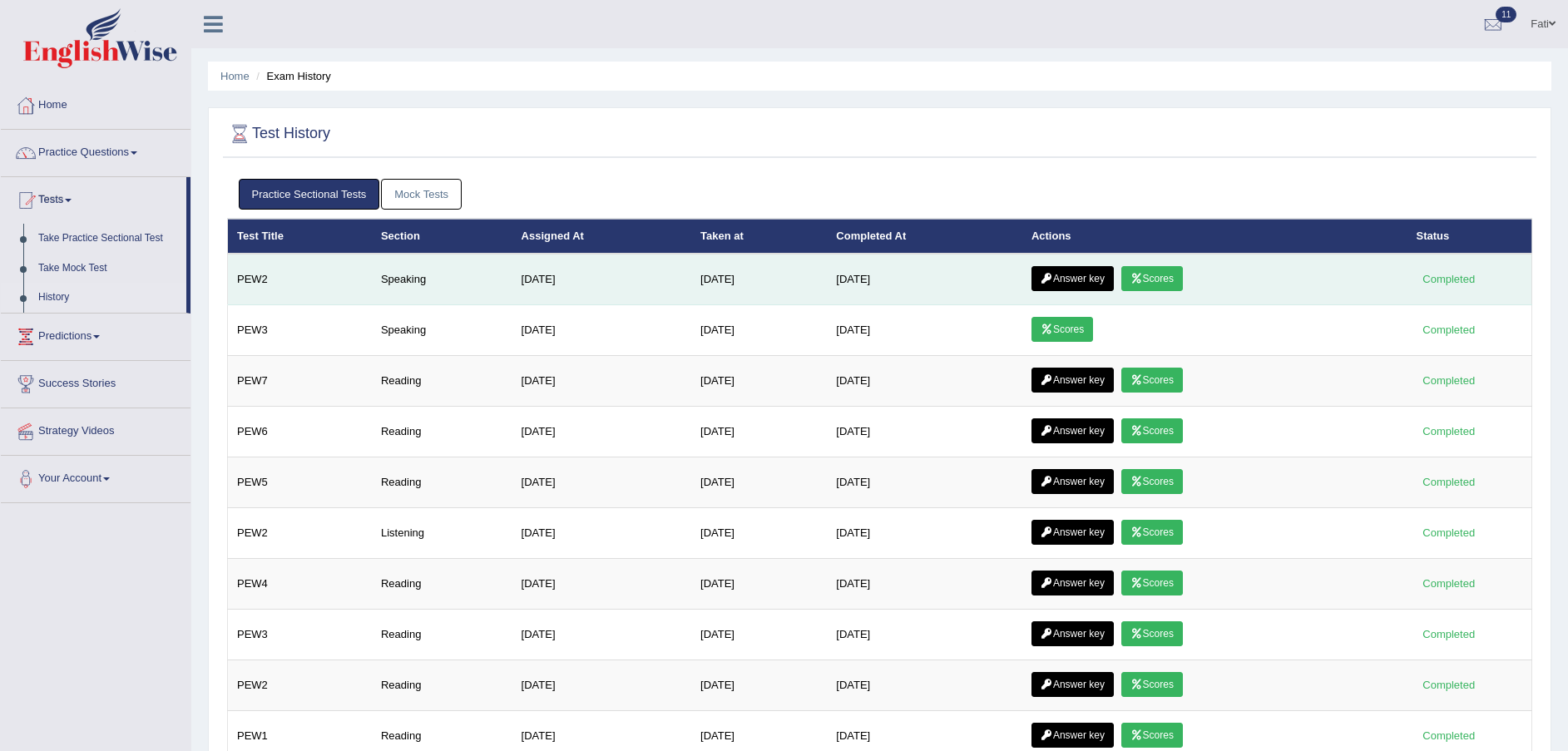
click at [1084, 279] on link "Answer key" at bounding box center [1072, 278] width 83 height 25
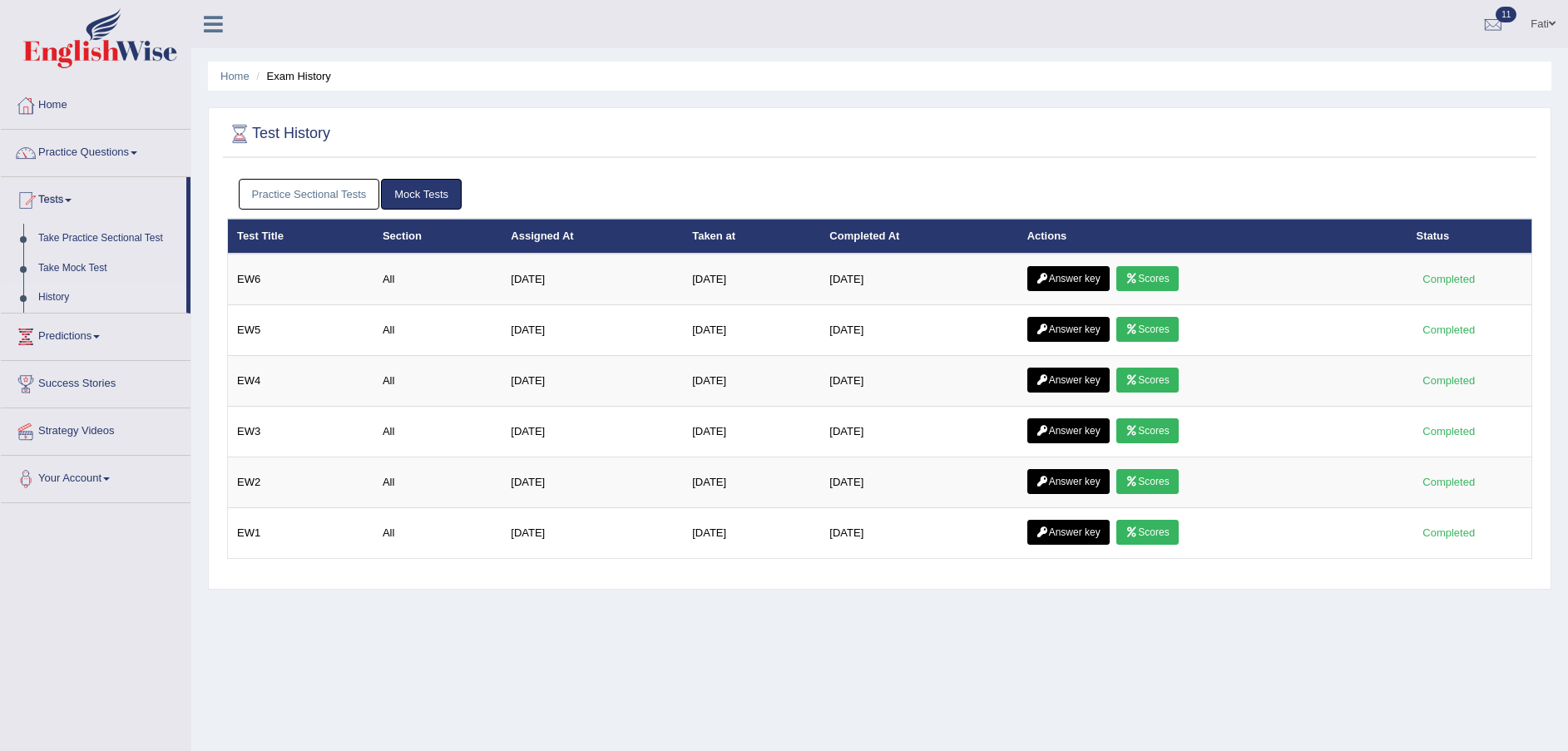
click at [344, 198] on link "Practice Sectional Tests" at bounding box center [310, 193] width 142 height 30
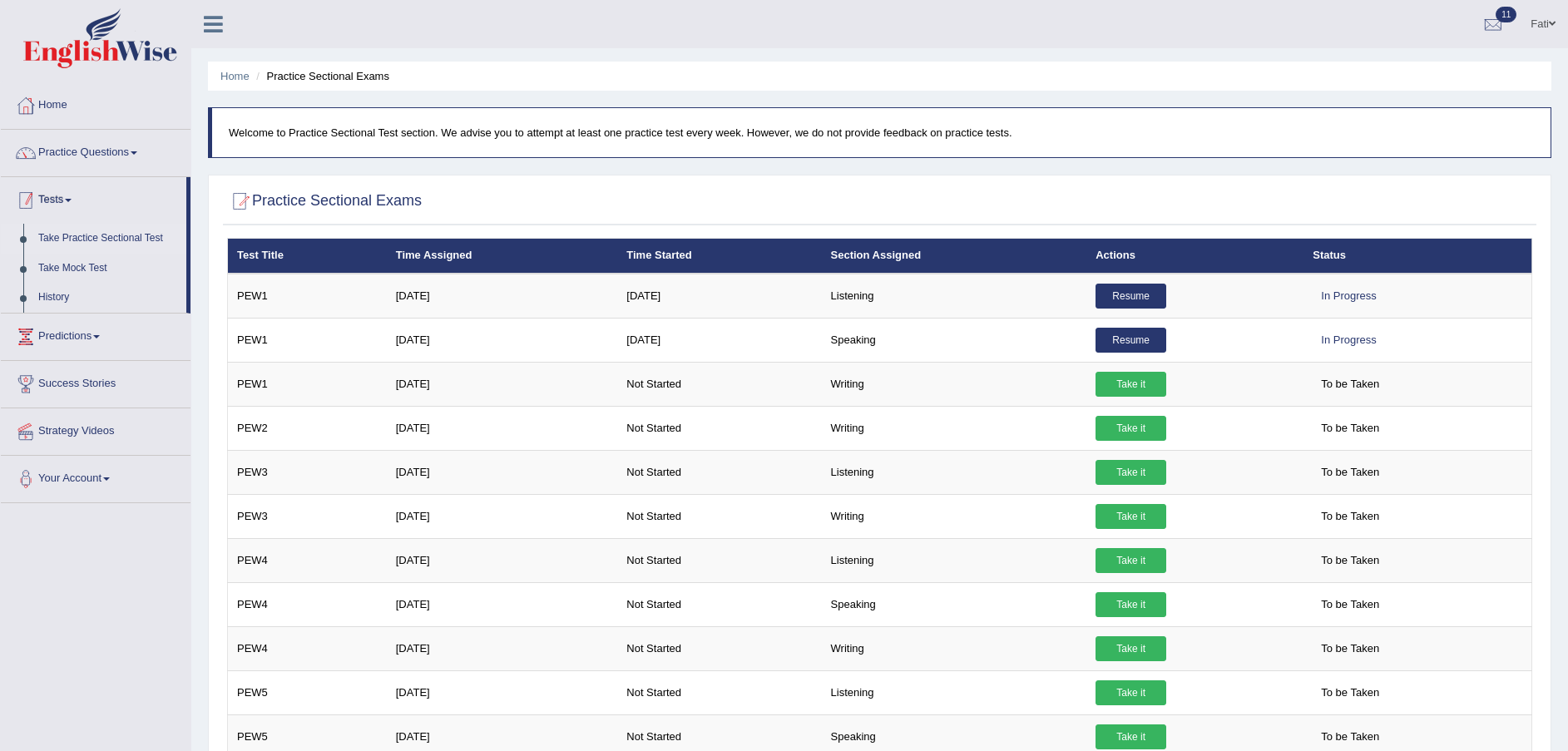
click at [35, 196] on div at bounding box center [25, 199] width 25 height 25
click at [103, 147] on link "Practice Questions" at bounding box center [96, 150] width 189 height 41
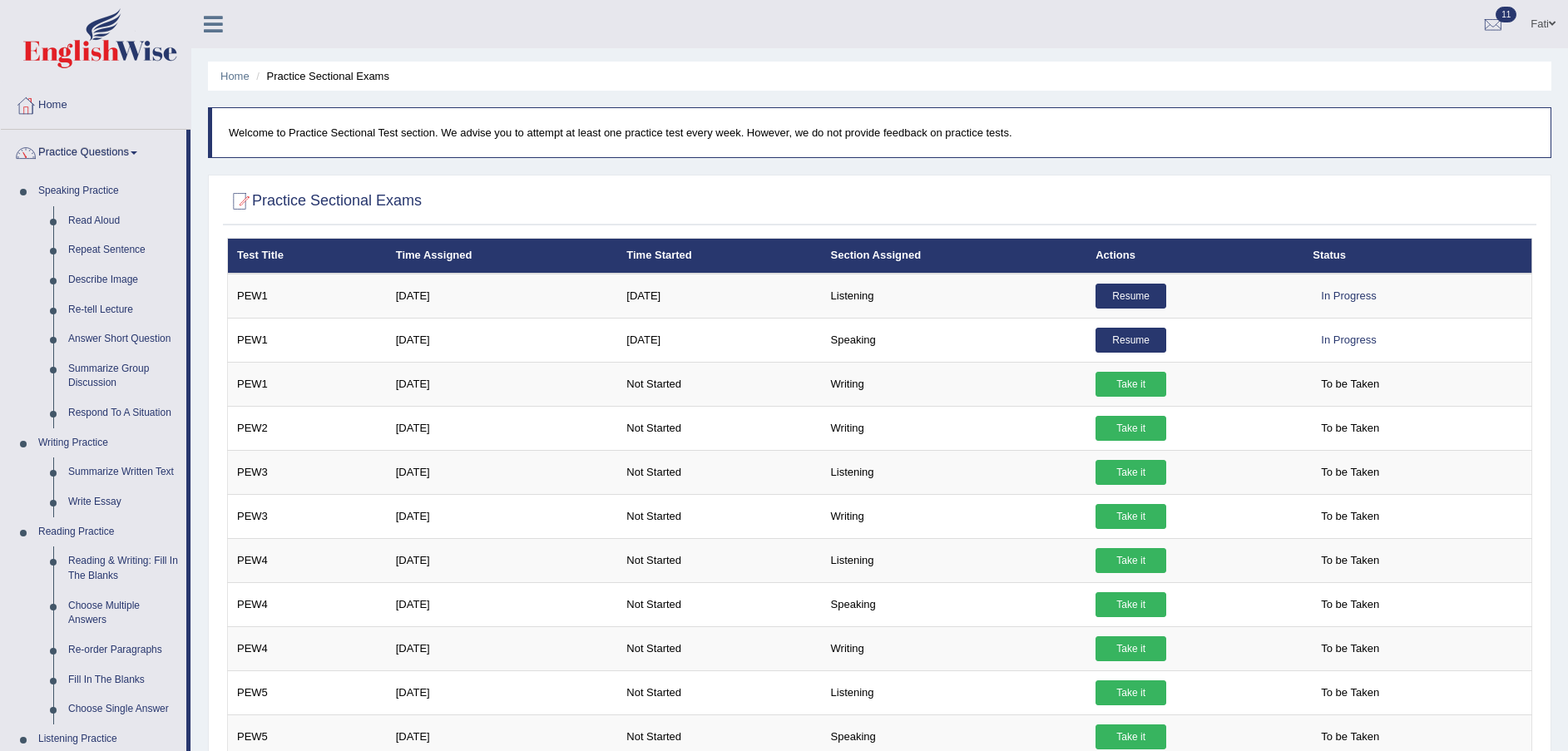
click at [104, 142] on link "Practice Questions" at bounding box center [94, 150] width 186 height 41
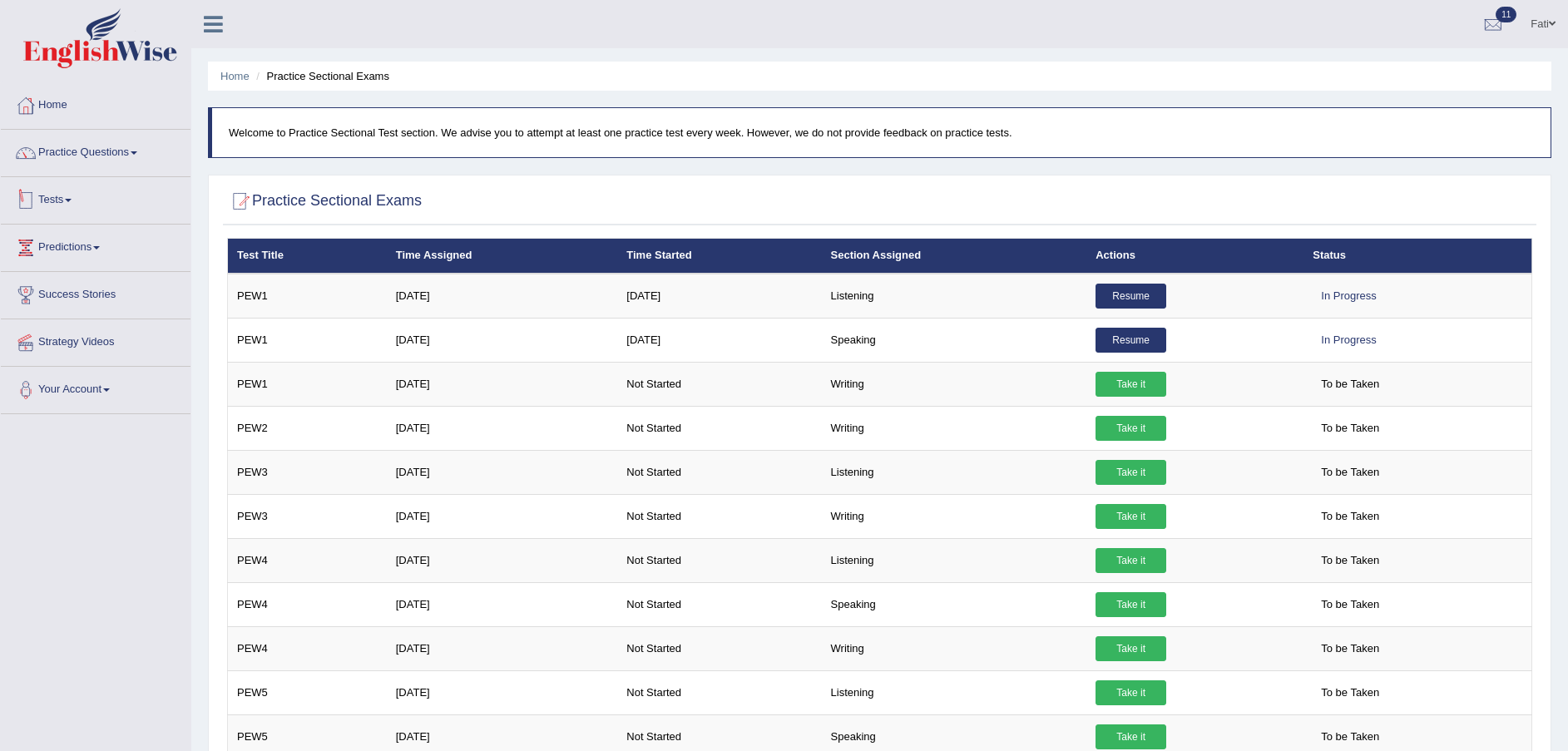
click at [57, 204] on link "Tests" at bounding box center [96, 198] width 189 height 41
click at [70, 292] on link "History" at bounding box center [108, 297] width 155 height 30
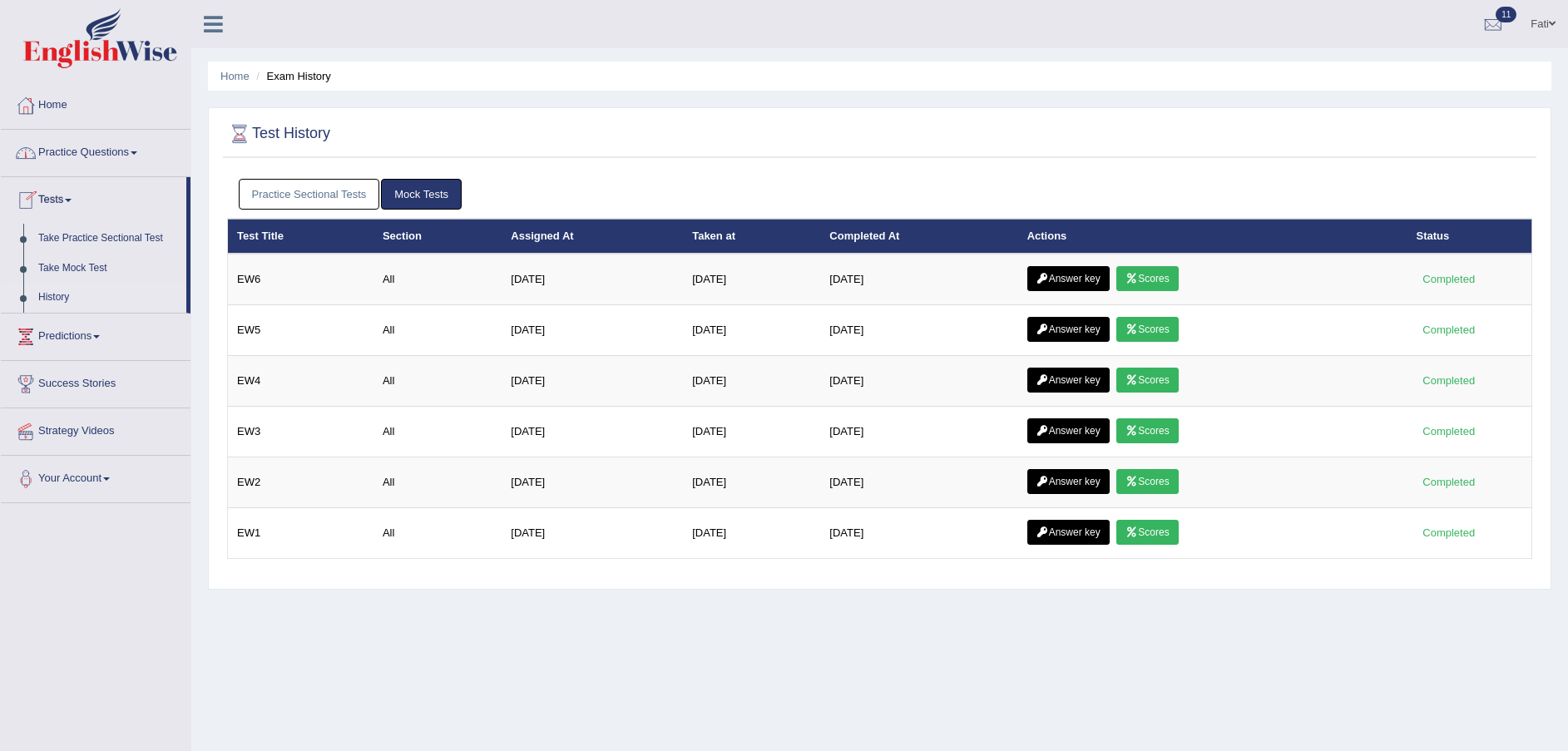
click at [74, 187] on link "Tests" at bounding box center [94, 198] width 186 height 41
click at [346, 199] on link "Practice Sectional Tests" at bounding box center [310, 193] width 142 height 30
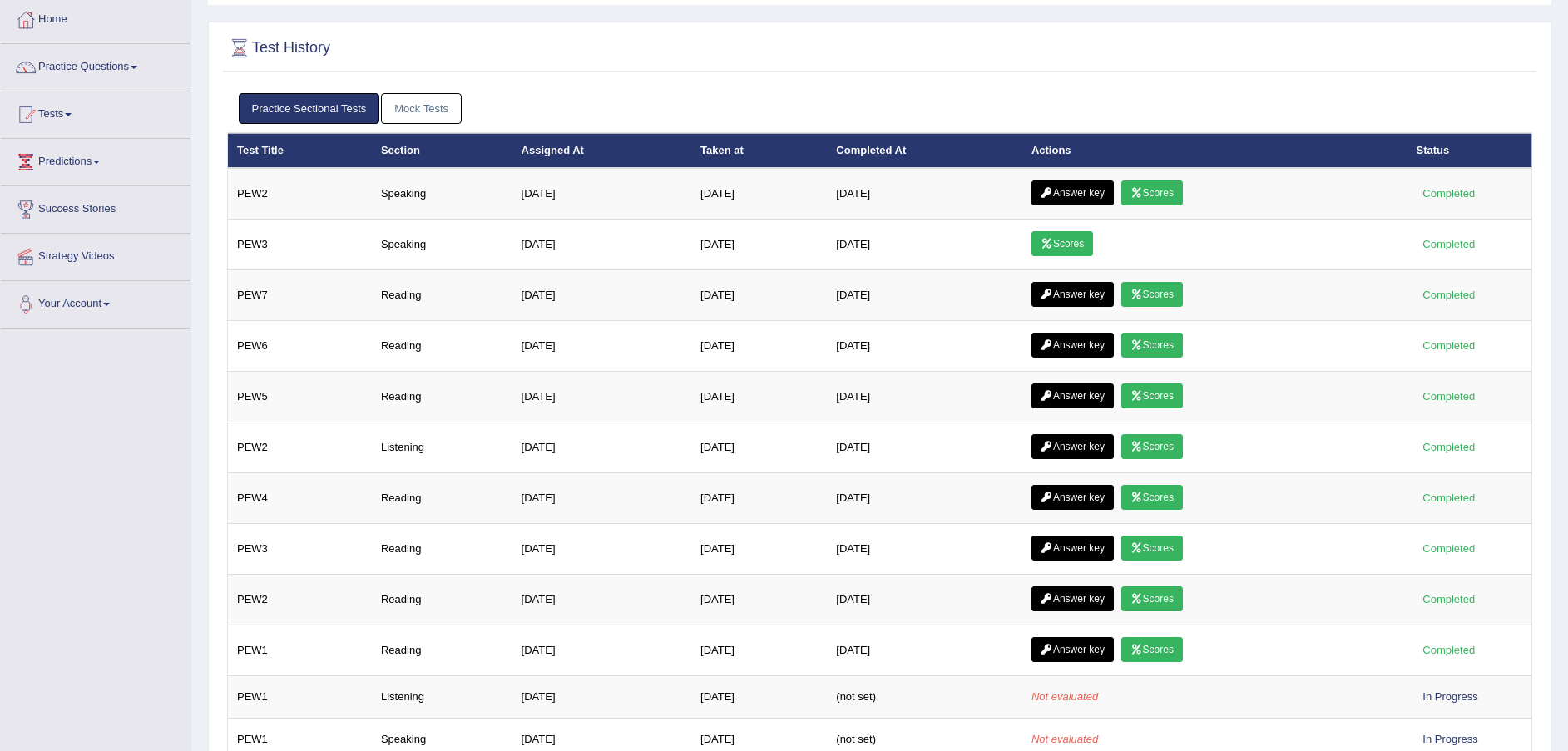
scroll to position [125, 0]
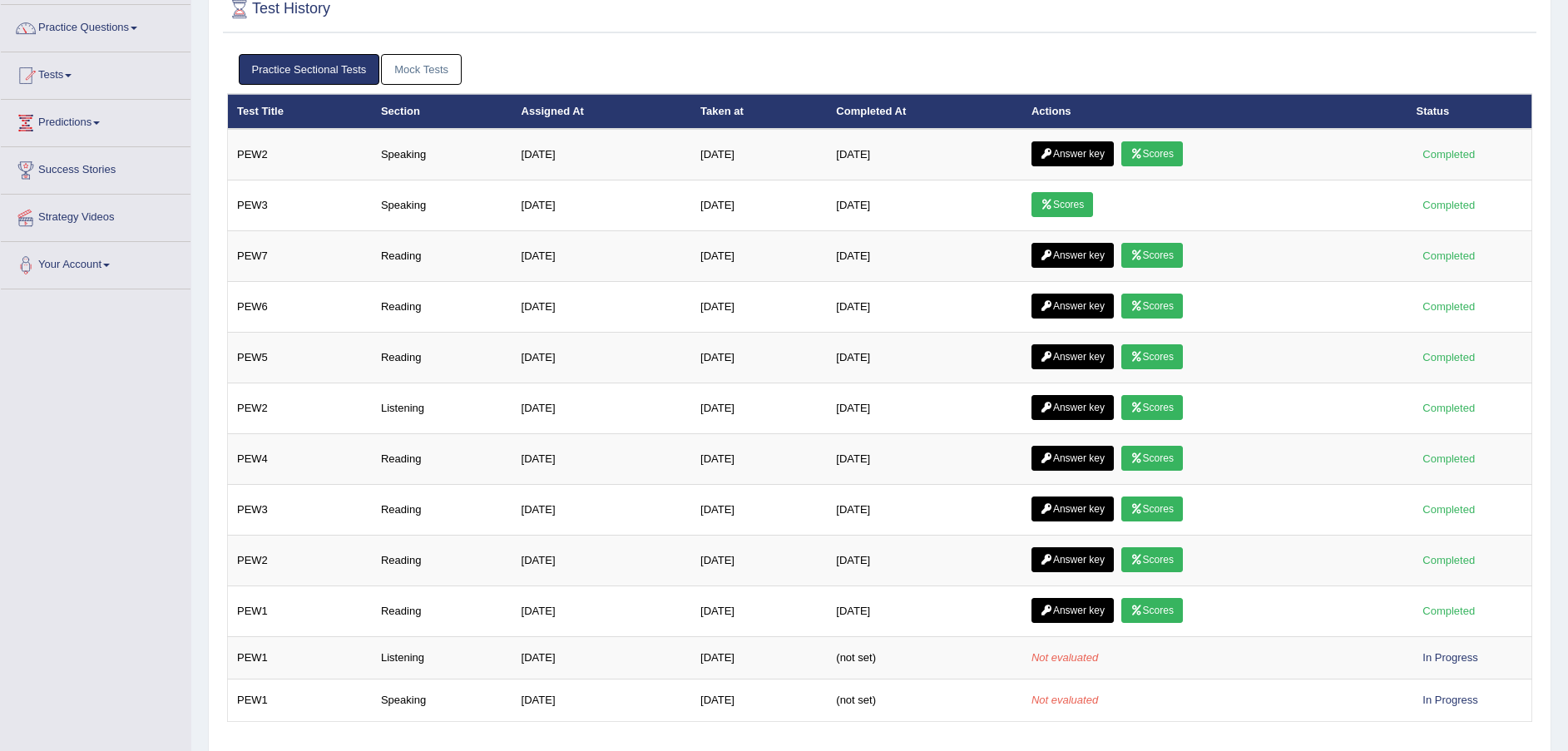
click at [743, 45] on div "Test History Practice Sectional Tests Mock Tests Test Title Section Assigned At…" at bounding box center [879, 367] width 1344 height 769
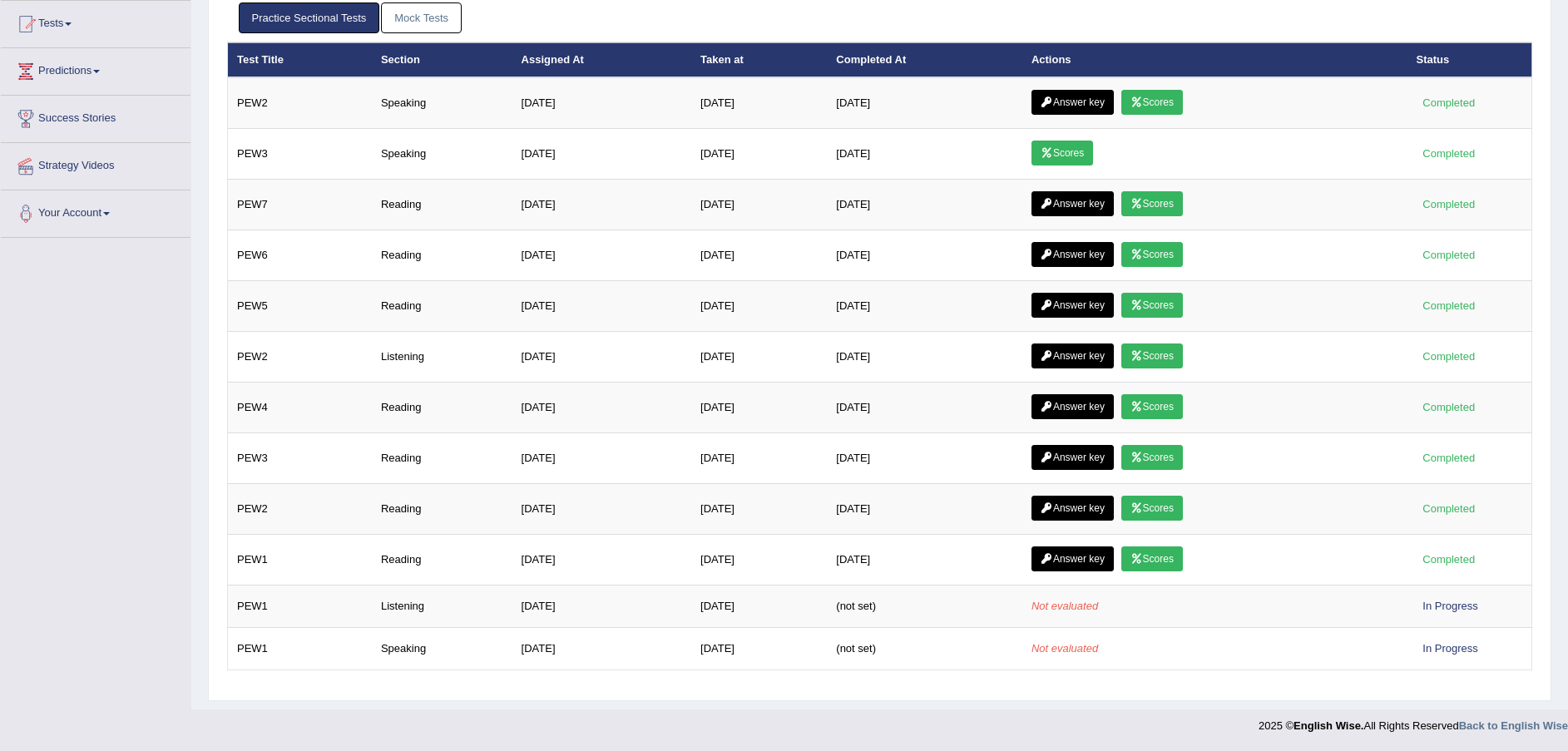
scroll to position [0, 0]
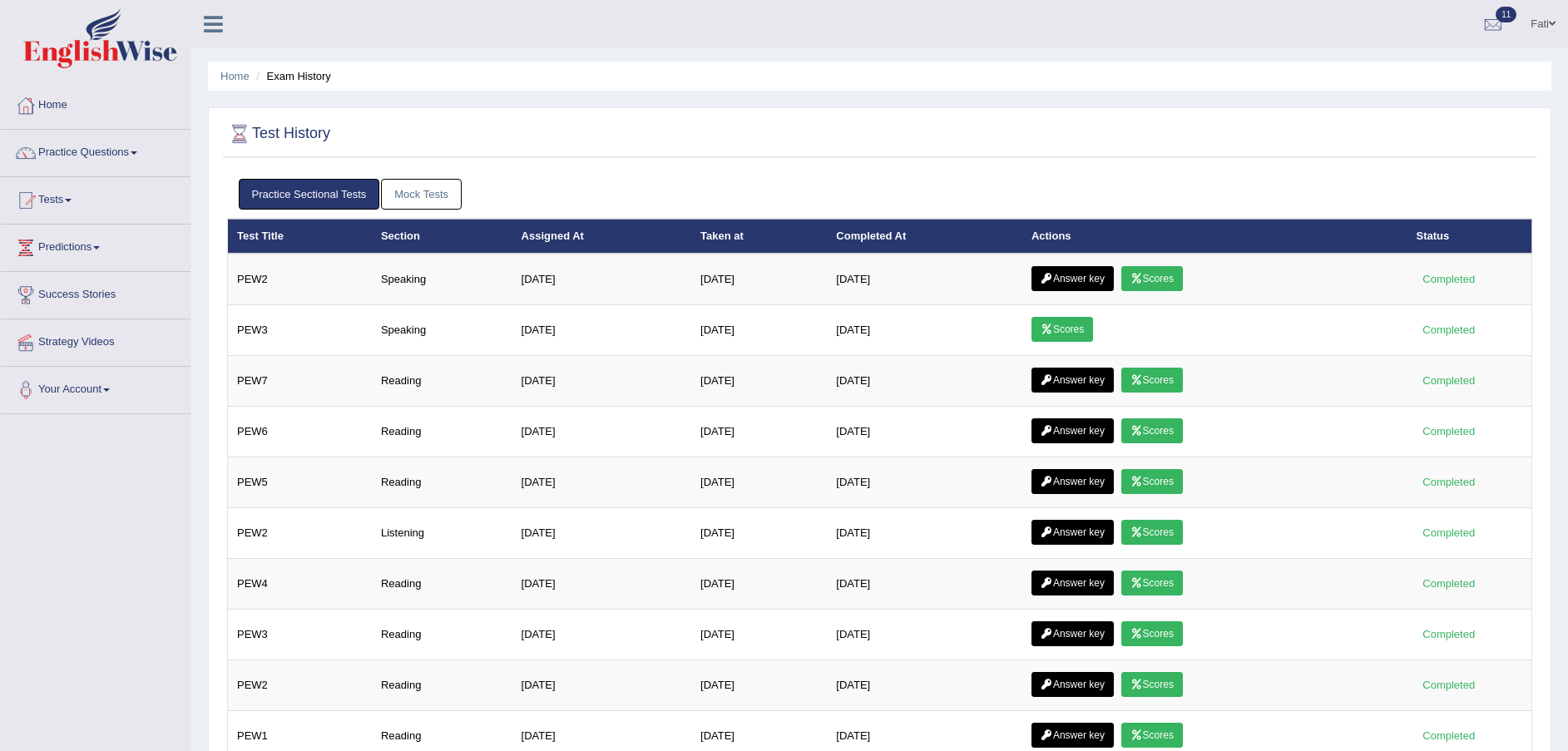
click at [425, 184] on link "Mock Tests" at bounding box center [421, 193] width 81 height 30
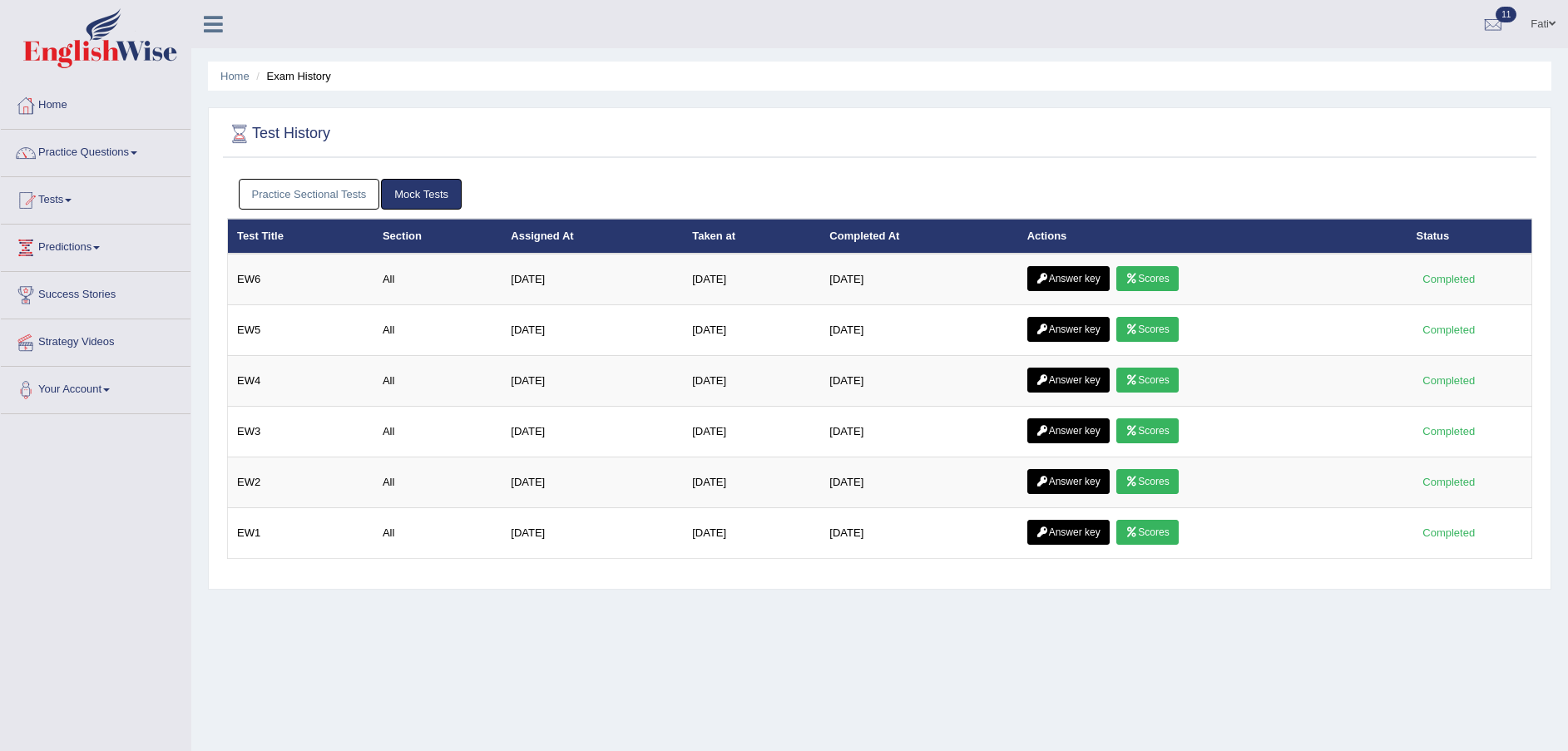
click at [312, 196] on link "Practice Sectional Tests" at bounding box center [310, 193] width 142 height 30
